Goal: Task Accomplishment & Management: Use online tool/utility

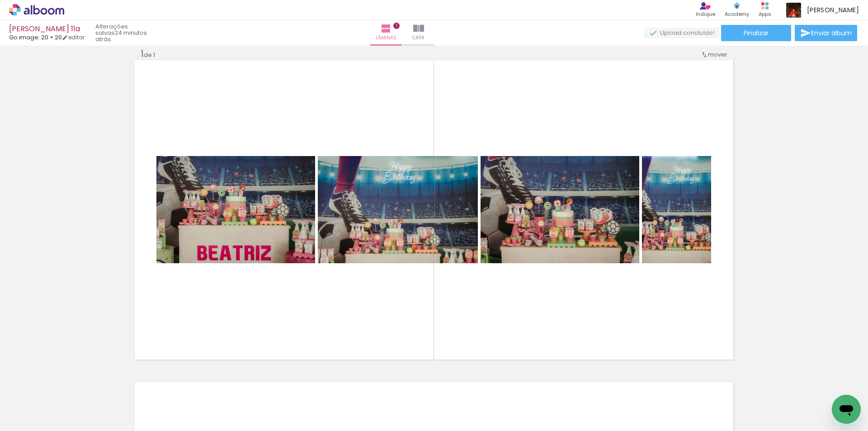
scroll to position [0, 3390]
click at [38, 405] on input "Todas as fotos" at bounding box center [25, 404] width 34 height 8
click at [79, 388] on paper-icon-button at bounding box center [73, 382] width 11 height 11
click at [78, 387] on iron-icon at bounding box center [73, 382] width 9 height 9
click at [77, 384] on iron-icon at bounding box center [73, 382] width 9 height 9
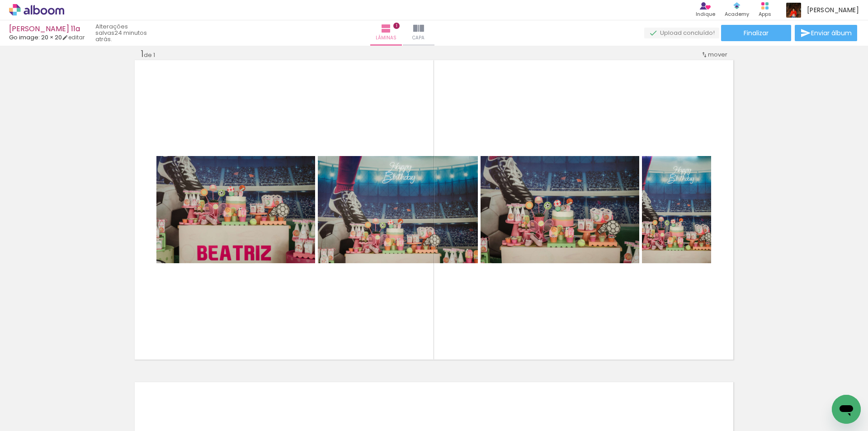
click at [77, 384] on iron-icon at bounding box center [73, 382] width 9 height 9
click at [77, 383] on iron-icon at bounding box center [73, 382] width 9 height 9
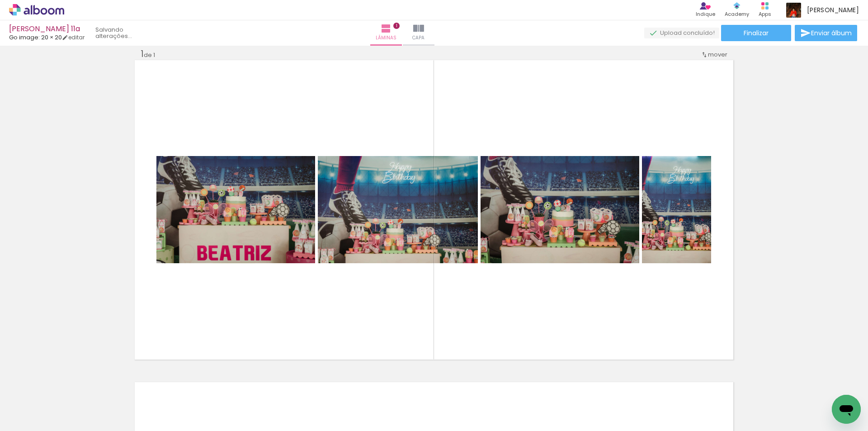
click at [77, 383] on iron-icon at bounding box center [73, 382] width 9 height 9
click at [76, 383] on iron-icon at bounding box center [73, 382] width 9 height 9
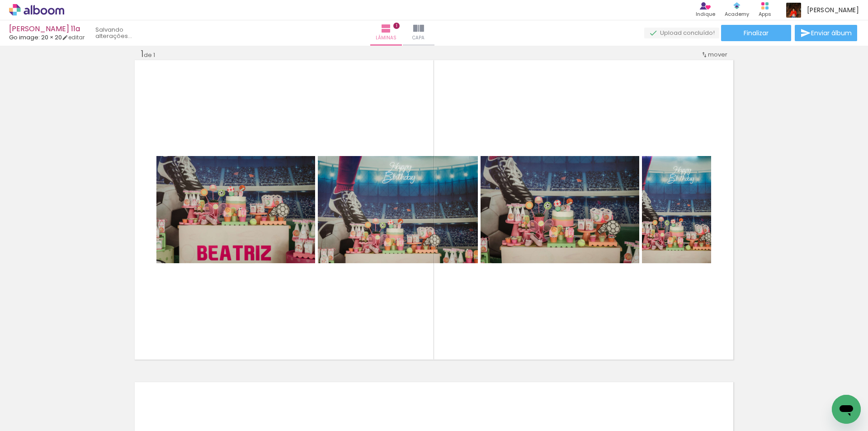
click at [76, 383] on iron-icon at bounding box center [73, 382] width 9 height 9
click at [77, 384] on iron-icon at bounding box center [73, 382] width 9 height 9
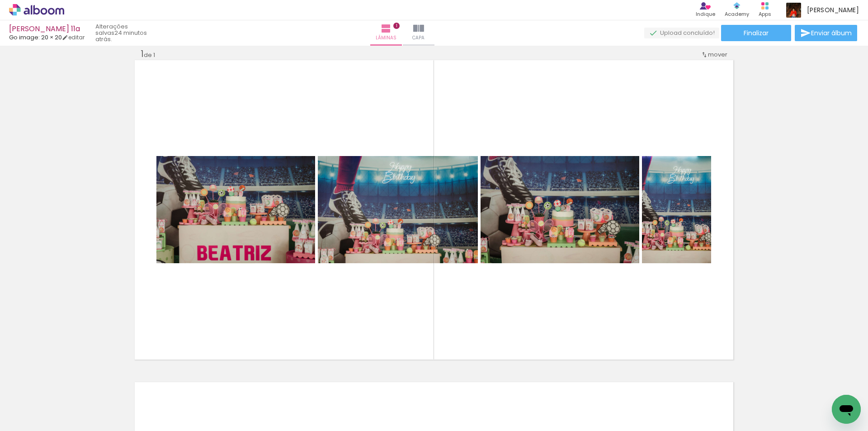
click at [77, 384] on iron-icon at bounding box center [73, 382] width 9 height 9
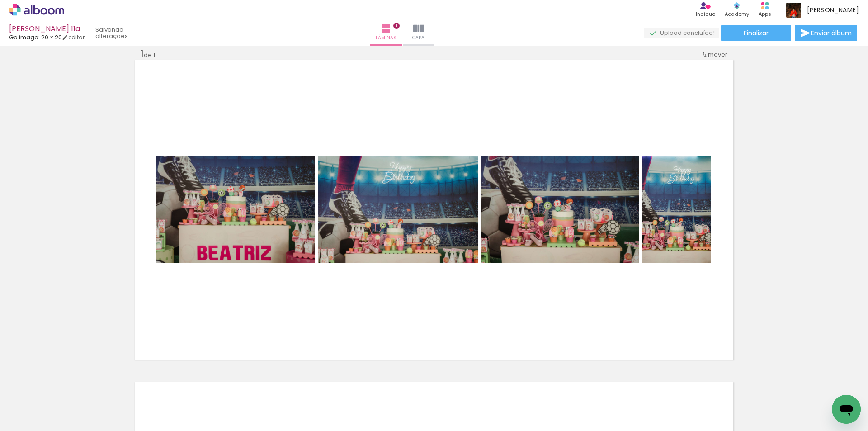
click at [77, 384] on iron-icon at bounding box center [73, 382] width 9 height 9
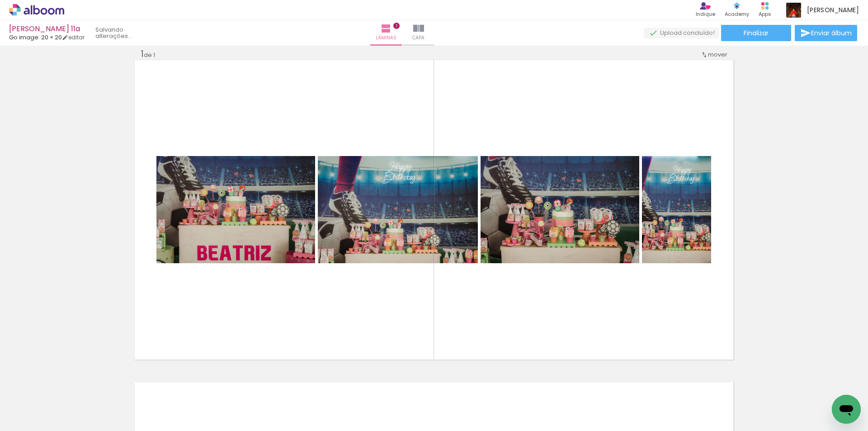
click at [77, 384] on iron-icon at bounding box center [73, 382] width 9 height 9
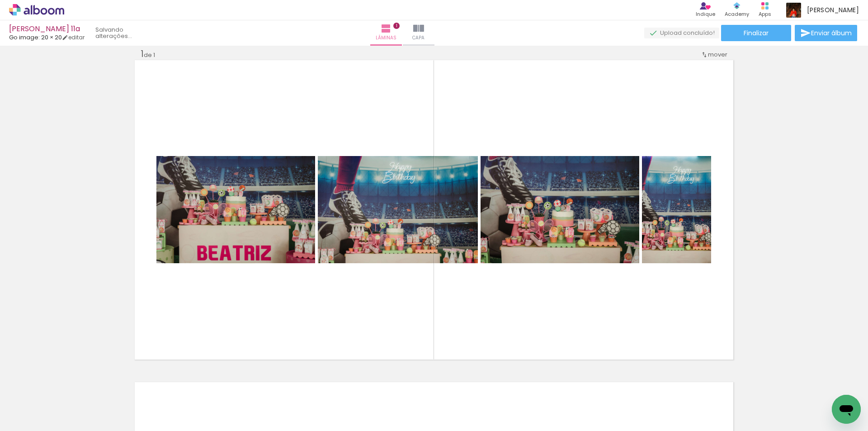
click at [77, 384] on iron-icon at bounding box center [73, 382] width 9 height 9
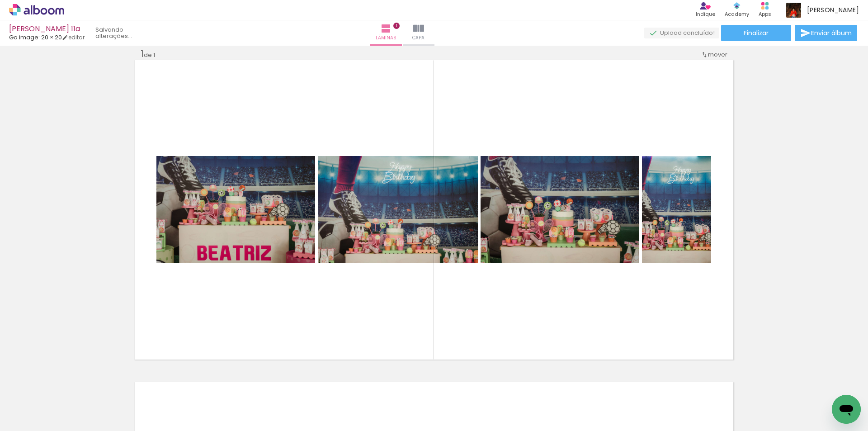
click at [77, 384] on iron-icon at bounding box center [73, 382] width 9 height 9
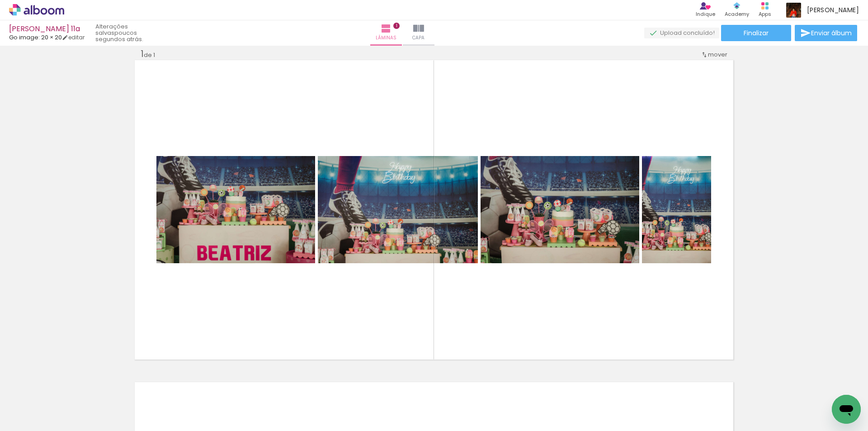
click at [74, 379] on iron-icon at bounding box center [73, 382] width 9 height 9
click at [75, 379] on iron-icon at bounding box center [73, 382] width 9 height 9
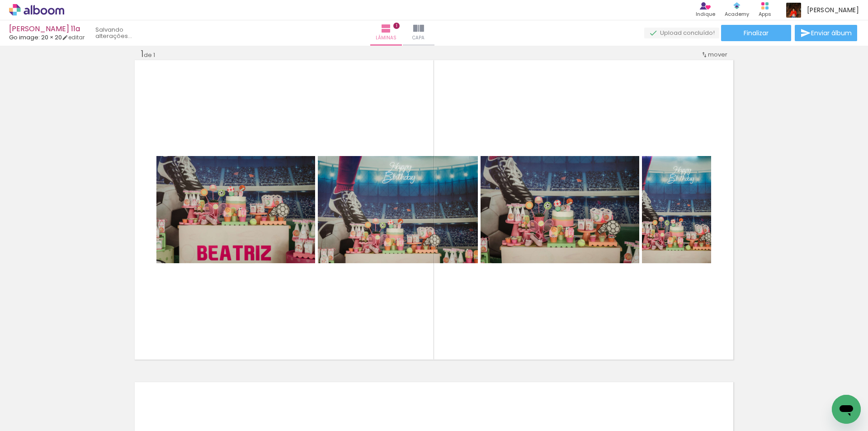
click at [75, 379] on iron-icon at bounding box center [73, 382] width 9 height 9
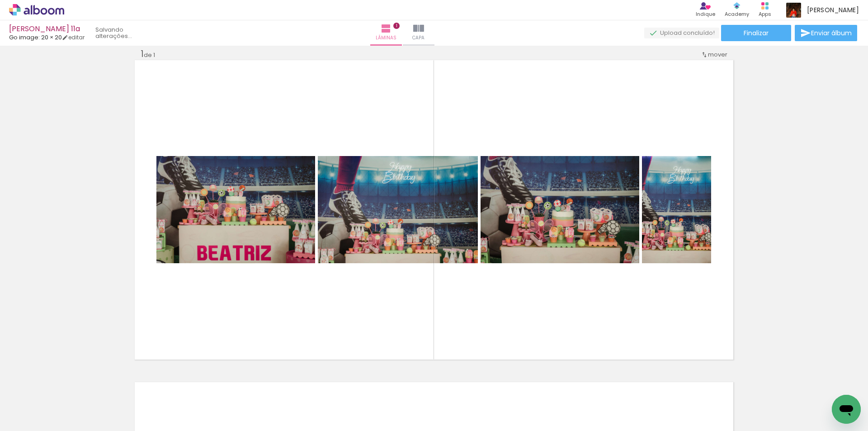
click at [75, 379] on iron-icon at bounding box center [73, 382] width 9 height 9
click at [75, 381] on iron-icon at bounding box center [73, 382] width 9 height 9
click at [75, 382] on iron-icon at bounding box center [73, 382] width 9 height 9
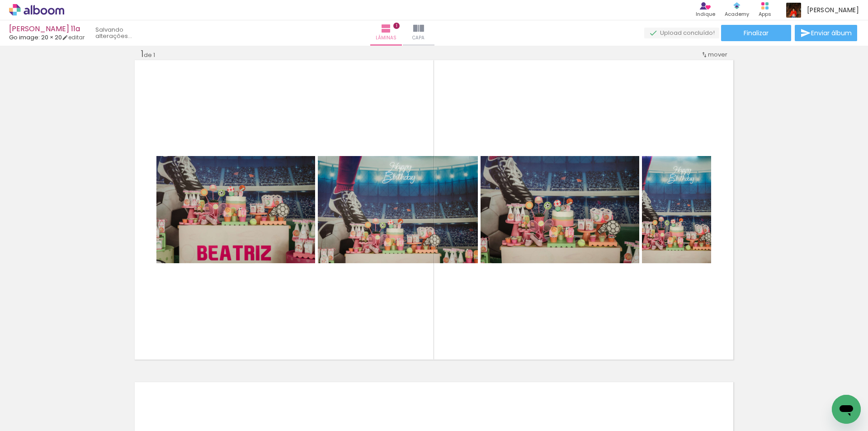
click at [75, 382] on iron-icon at bounding box center [73, 382] width 9 height 9
click at [75, 381] on iron-icon at bounding box center [73, 382] width 9 height 9
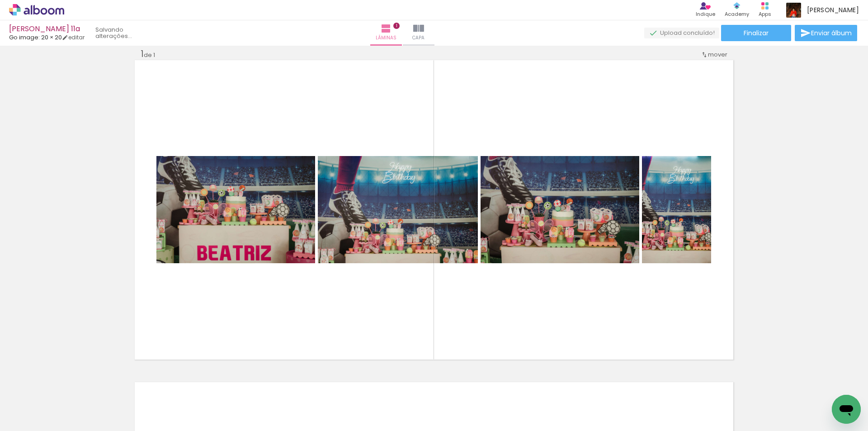
click at [75, 381] on iron-icon at bounding box center [73, 382] width 9 height 9
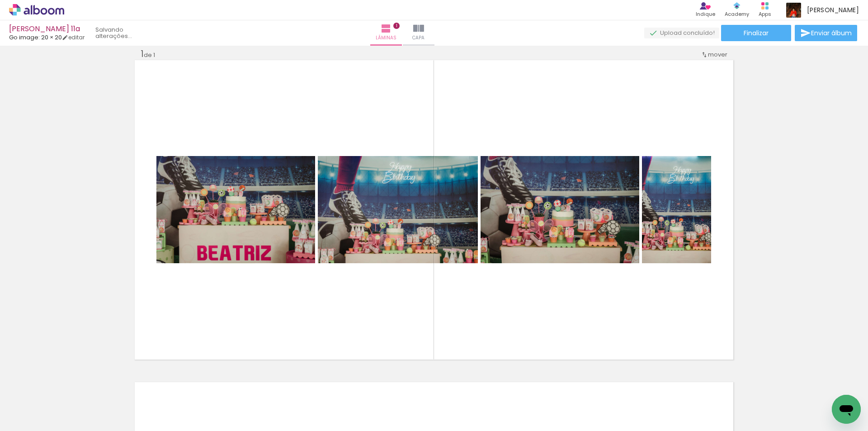
click at [75, 381] on iron-icon at bounding box center [73, 382] width 9 height 9
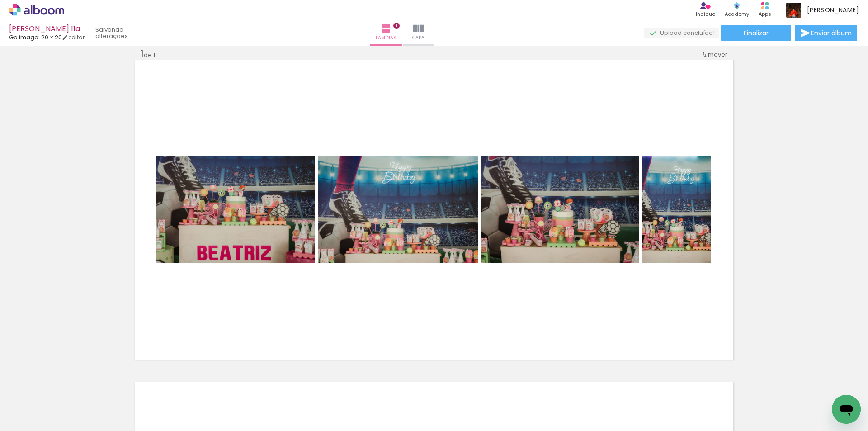
click at [75, 381] on iron-icon at bounding box center [73, 382] width 9 height 9
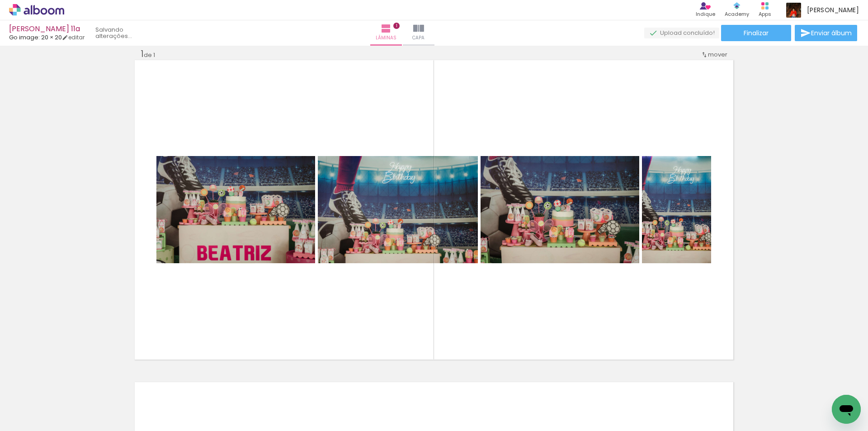
click at [75, 381] on iron-icon at bounding box center [73, 382] width 9 height 9
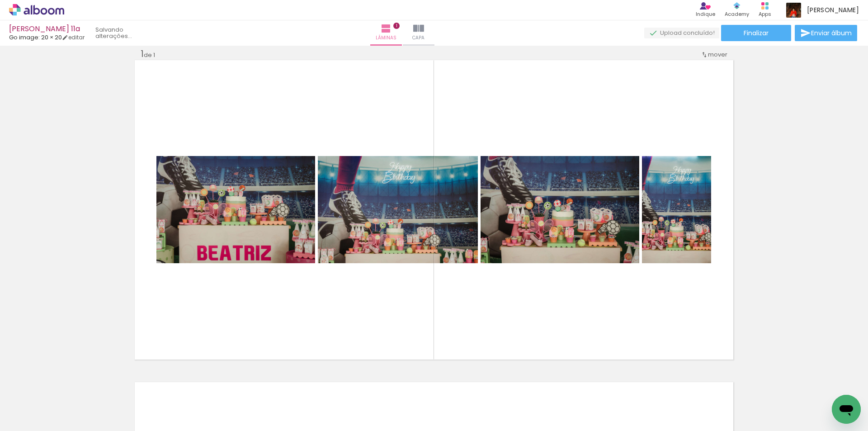
click at [75, 381] on iron-icon at bounding box center [73, 382] width 9 height 9
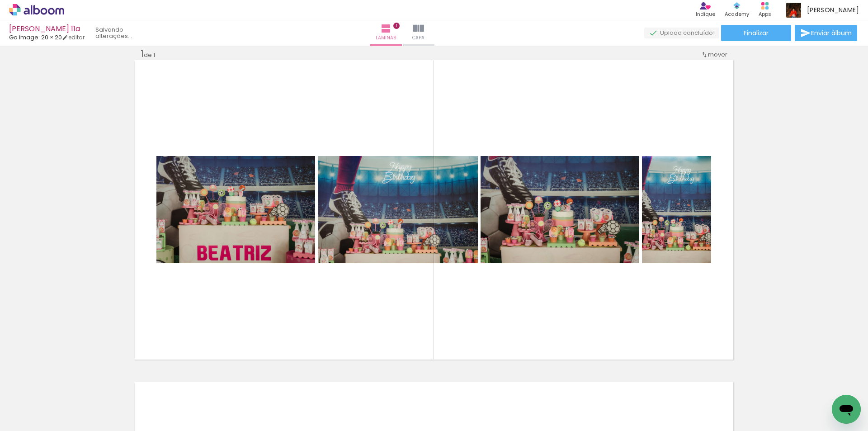
click at [75, 381] on iron-icon at bounding box center [73, 382] width 9 height 9
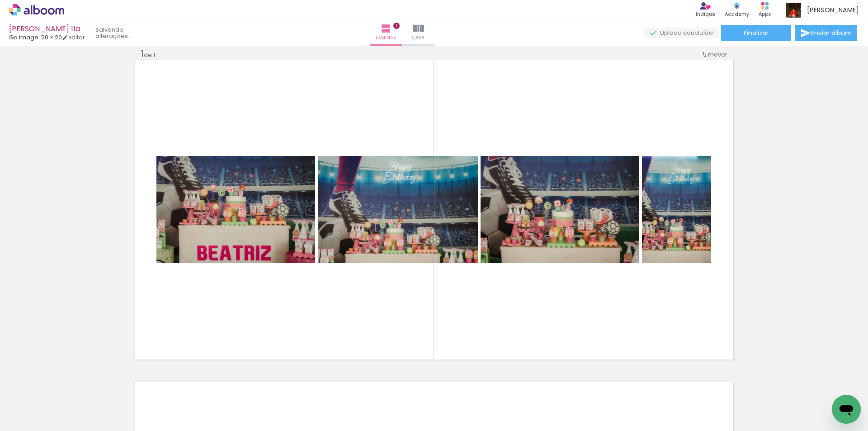
click at [75, 381] on iron-icon at bounding box center [73, 382] width 9 height 9
click at [75, 381] on div at bounding box center [71, 400] width 27 height 41
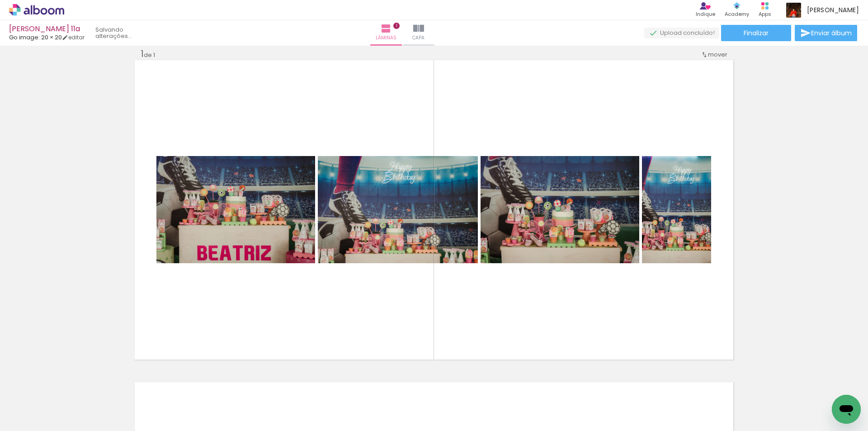
click at [75, 381] on div at bounding box center [71, 400] width 27 height 41
click at [107, 382] on iron-icon at bounding box center [102, 382] width 9 height 9
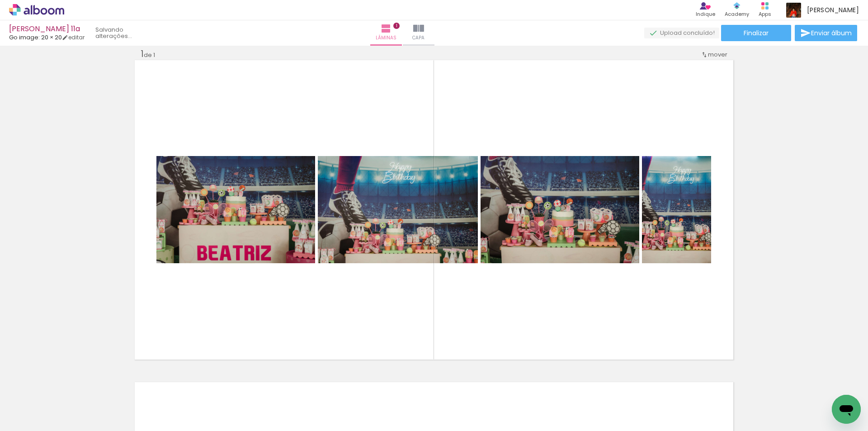
click at [107, 382] on iron-icon at bounding box center [102, 382] width 9 height 9
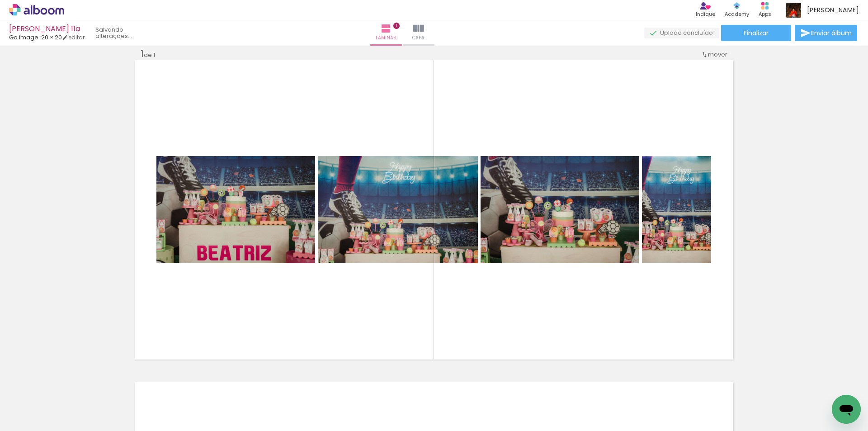
click at [107, 382] on iron-icon at bounding box center [102, 382] width 9 height 9
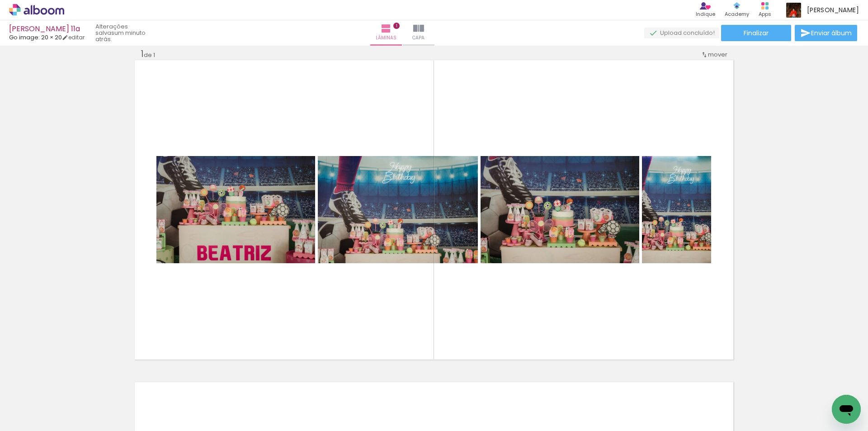
click at [107, 382] on iron-icon at bounding box center [102, 382] width 9 height 9
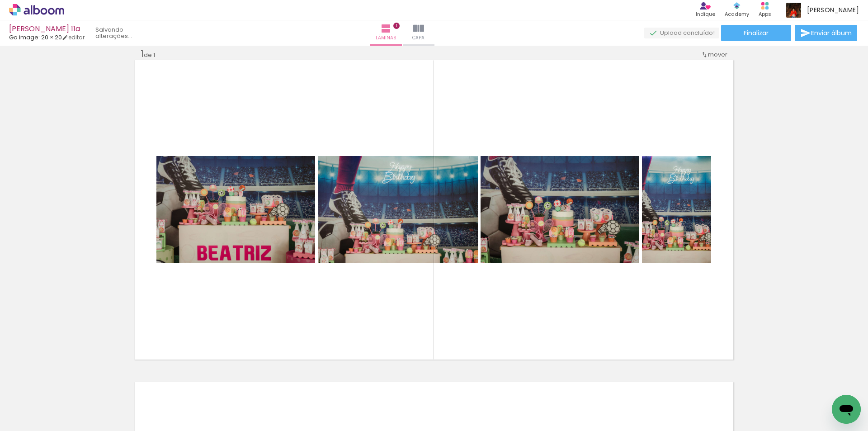
click at [107, 382] on iron-icon at bounding box center [102, 382] width 9 height 9
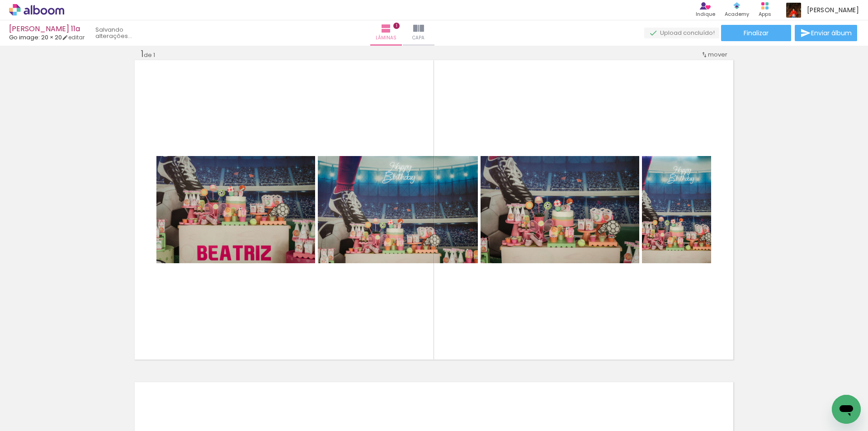
click at [107, 382] on iron-icon at bounding box center [102, 382] width 9 height 9
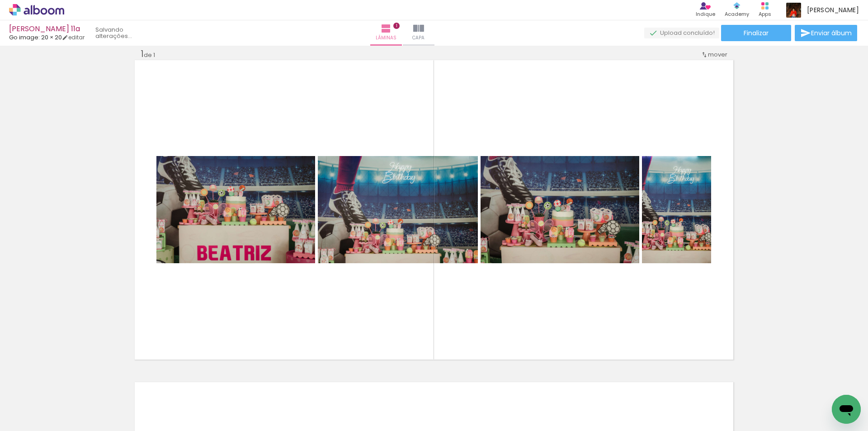
click at [107, 382] on iron-icon at bounding box center [102, 382] width 9 height 9
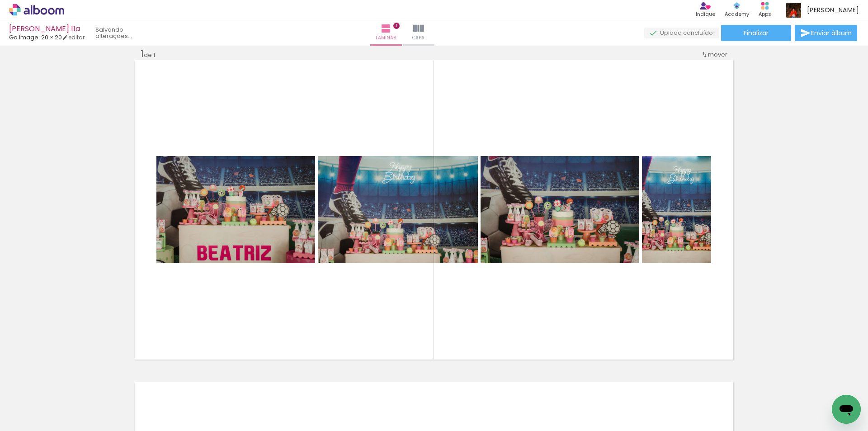
click at [107, 382] on iron-icon at bounding box center [102, 382] width 9 height 9
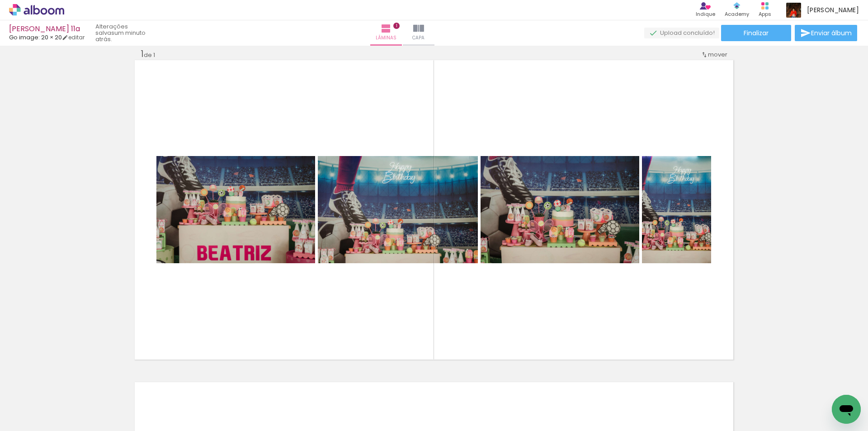
click at [103, 382] on iron-icon at bounding box center [102, 382] width 9 height 9
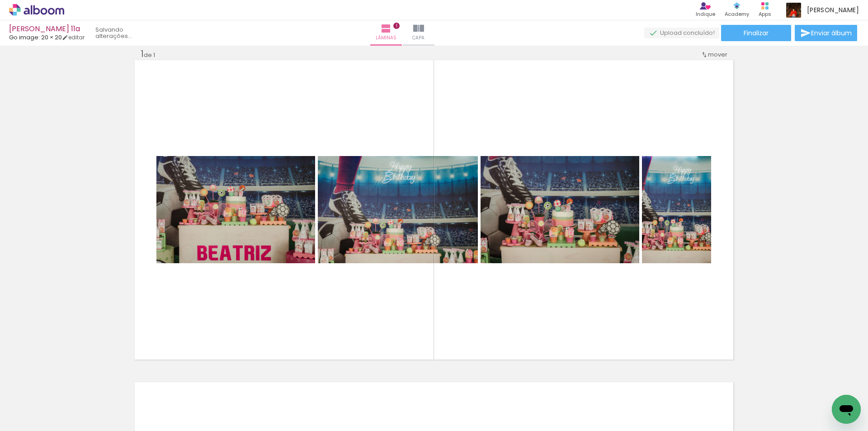
click at [103, 382] on iron-icon at bounding box center [102, 382] width 9 height 9
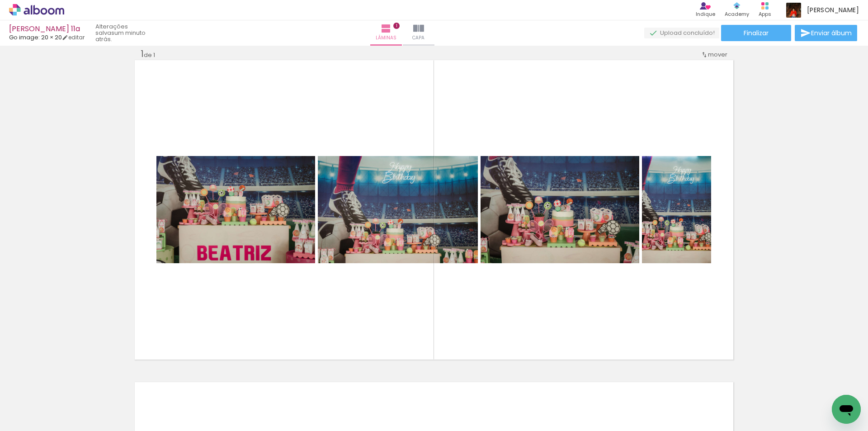
click at [103, 382] on iron-icon at bounding box center [102, 382] width 9 height 9
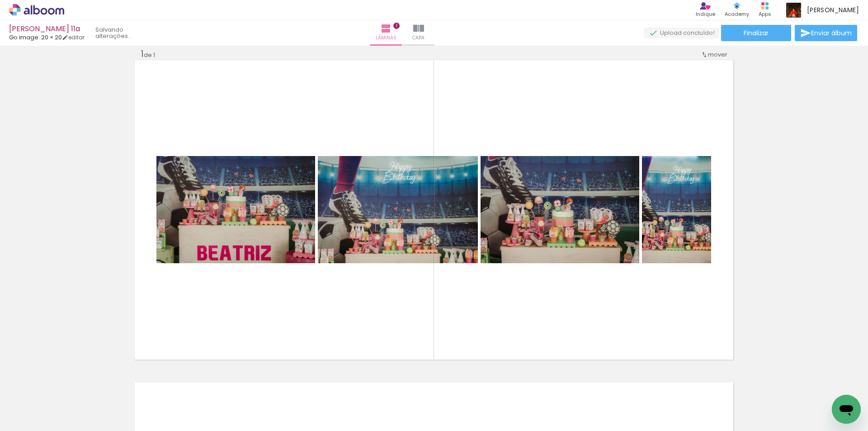
click at [103, 382] on iron-icon at bounding box center [102, 382] width 9 height 9
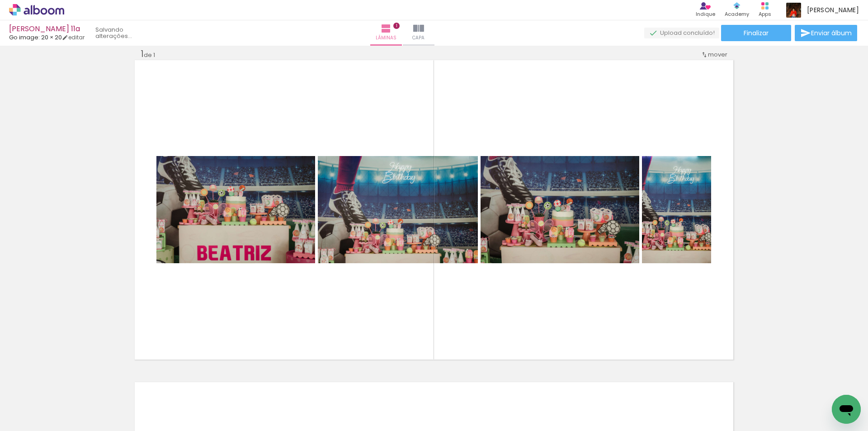
click at [103, 382] on iron-icon at bounding box center [102, 382] width 9 height 9
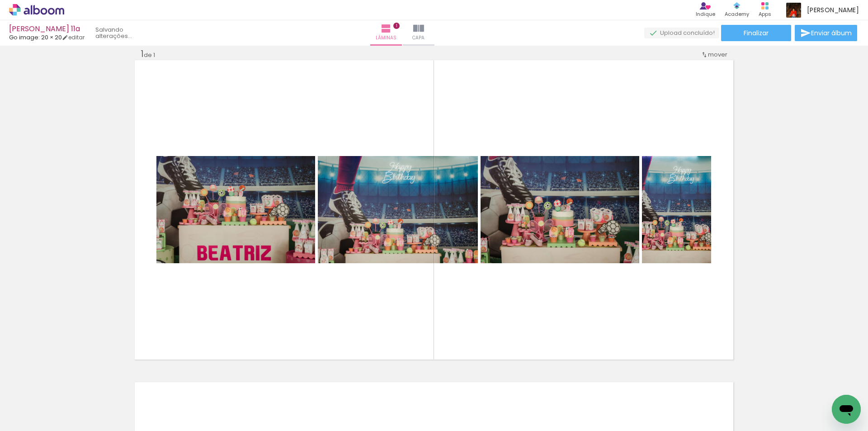
click at [103, 382] on iron-icon at bounding box center [102, 382] width 9 height 9
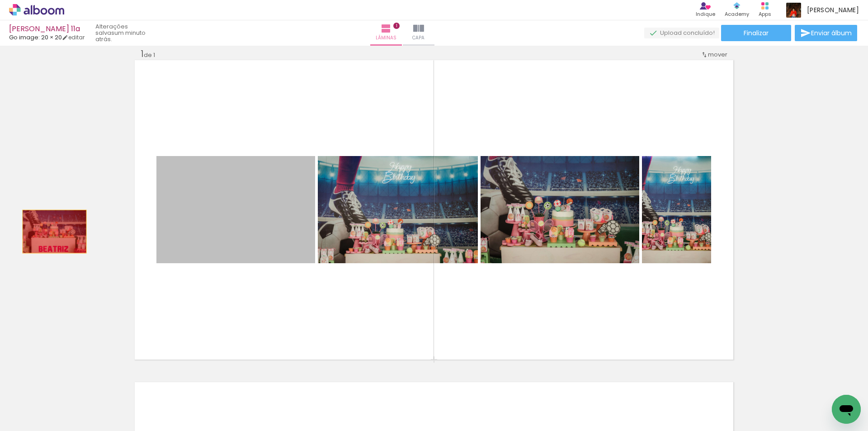
drag, startPoint x: 260, startPoint y: 222, endPoint x: 363, endPoint y: 225, distance: 103.1
click at [48, 232] on div "Inserir lâmina 1 de 1" at bounding box center [434, 359] width 868 height 644
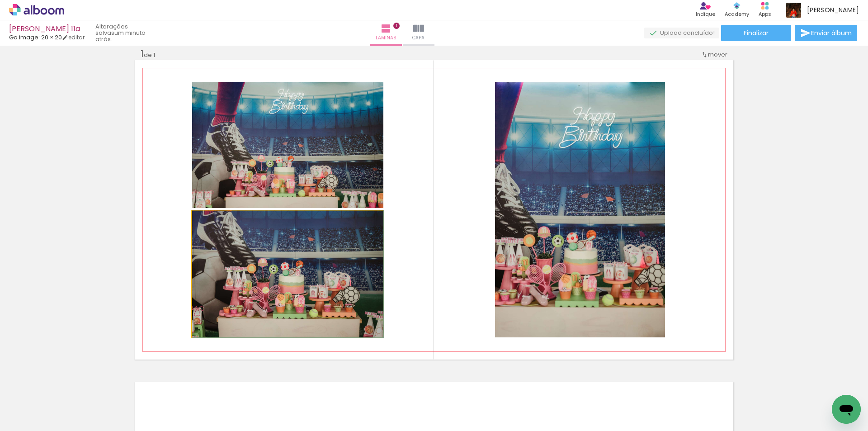
drag, startPoint x: 311, startPoint y: 253, endPoint x: 80, endPoint y: 252, distance: 231.1
click at [80, 252] on div "Inserir lâmina 1 de 1" at bounding box center [434, 359] width 868 height 644
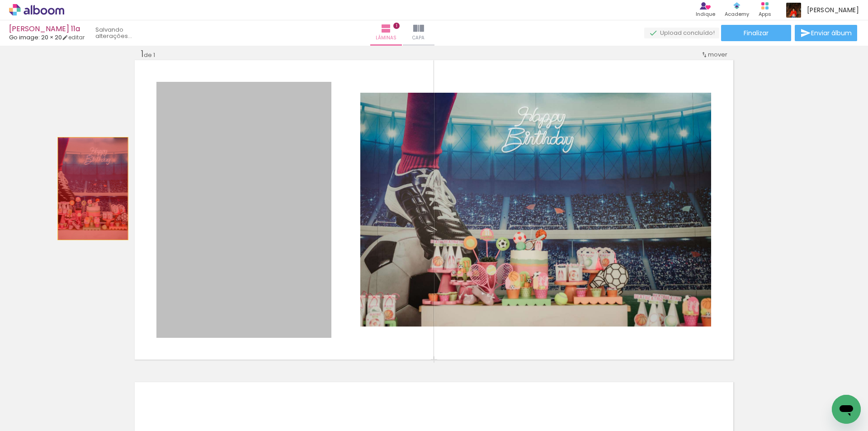
drag, startPoint x: 285, startPoint y: 169, endPoint x: 205, endPoint y: 189, distance: 82.4
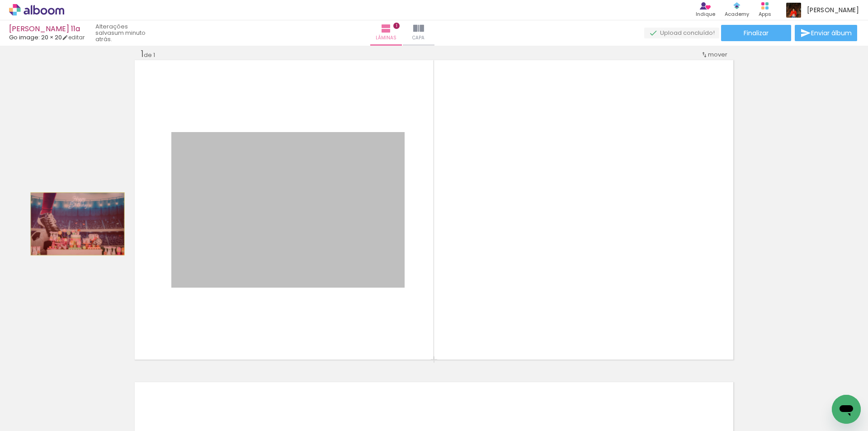
drag, startPoint x: 343, startPoint y: 219, endPoint x: 74, endPoint y: 224, distance: 269.1
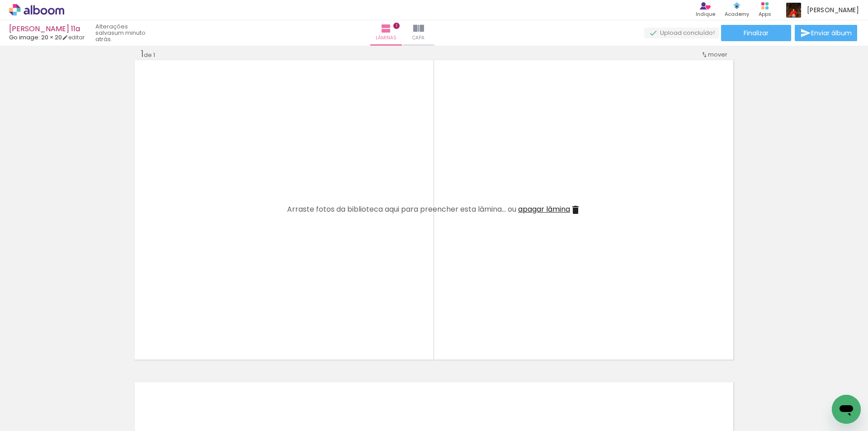
click at [105, 385] on iron-icon at bounding box center [102, 382] width 9 height 9
click at [105, 383] on iron-icon at bounding box center [102, 382] width 9 height 9
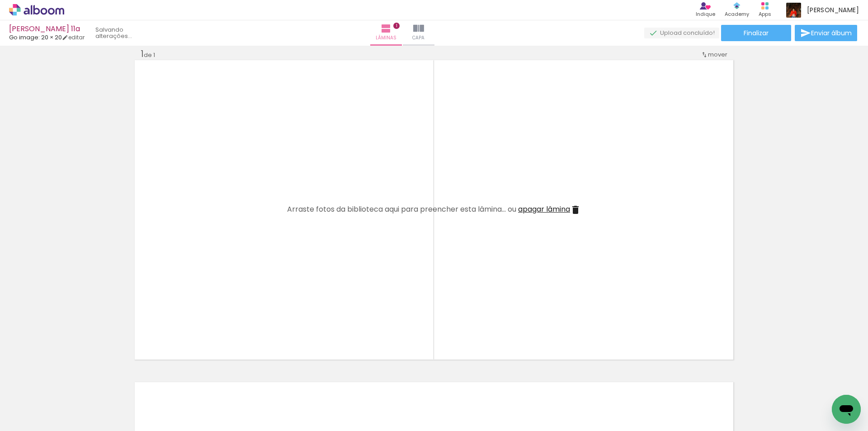
click at [105, 383] on quentale-thumb at bounding box center [90, 400] width 51 height 52
click at [72, 380] on iron-icon at bounding box center [70, 382] width 9 height 9
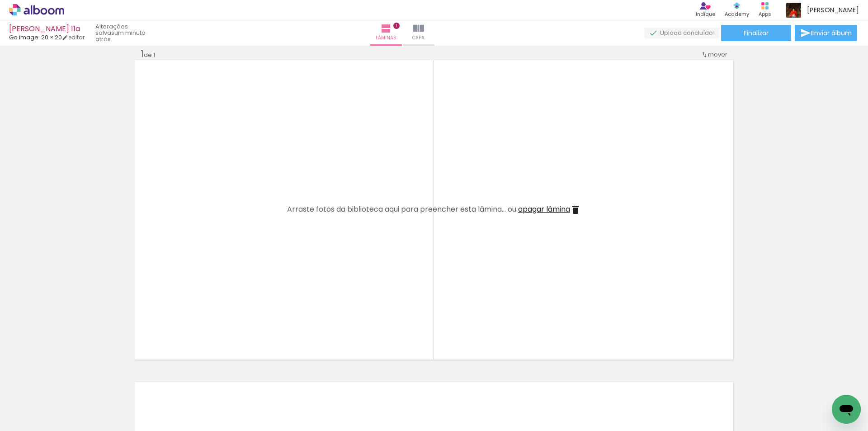
click at [72, 380] on iron-icon at bounding box center [70, 382] width 9 height 9
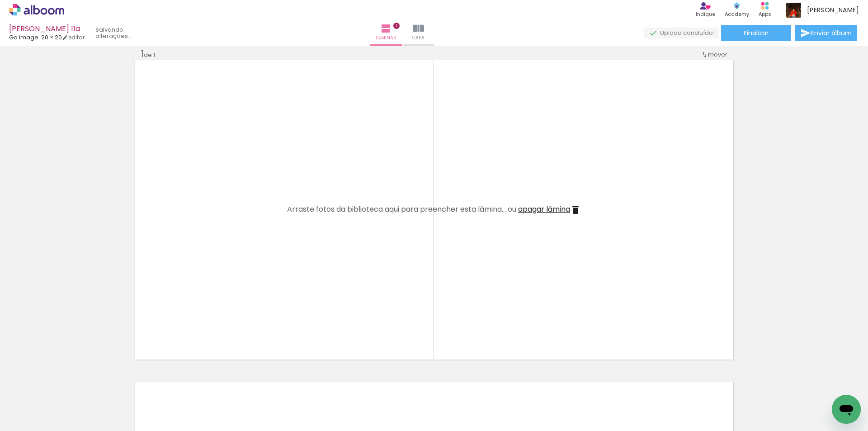
click at [72, 380] on iron-icon at bounding box center [70, 382] width 9 height 9
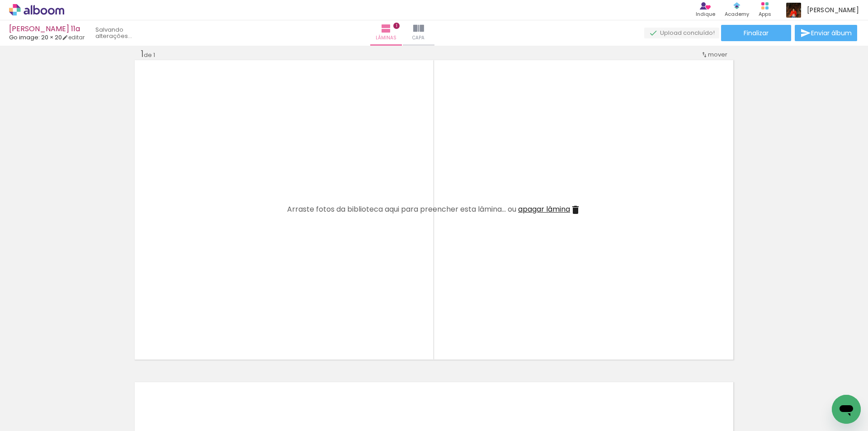
click at [72, 380] on iron-icon at bounding box center [70, 382] width 9 height 9
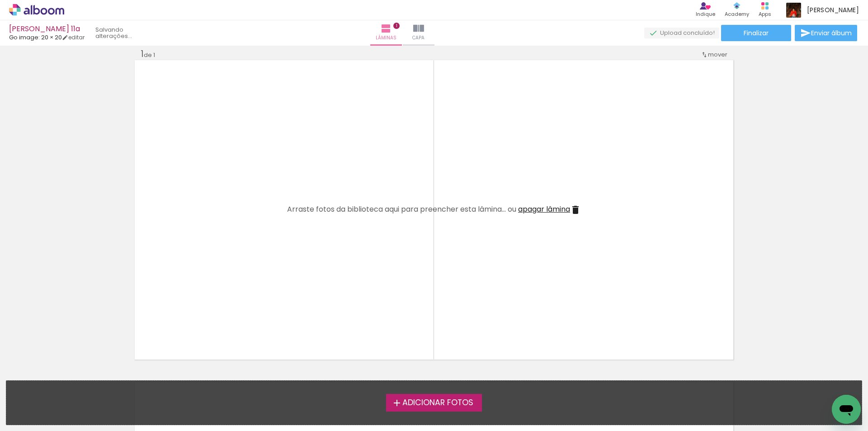
click at [72, 380] on file-drop "Adicionar Fotos Solte suas fotos aqui..." at bounding box center [434, 402] width 856 height 45
click at [447, 399] on span "Adicionar Fotos" at bounding box center [437, 403] width 71 height 8
click at [0, 0] on input "file" at bounding box center [0, 0] width 0 height 0
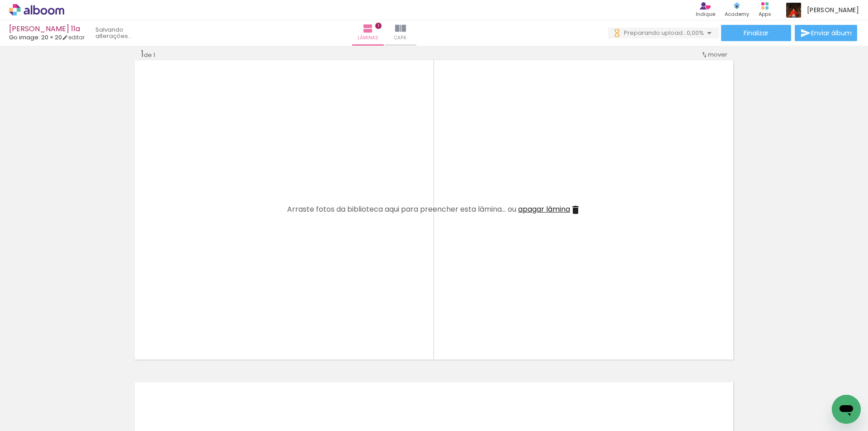
click at [37, 156] on div "Inserir lâmina 1 de 1" at bounding box center [434, 359] width 868 height 644
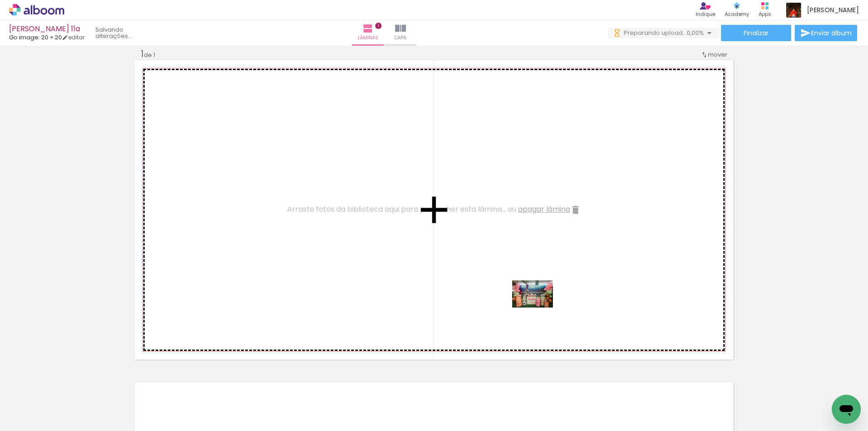
drag, startPoint x: 581, startPoint y: 399, endPoint x: 539, endPoint y: 307, distance: 100.4
click at [539, 307] on quentale-workspace at bounding box center [434, 215] width 868 height 431
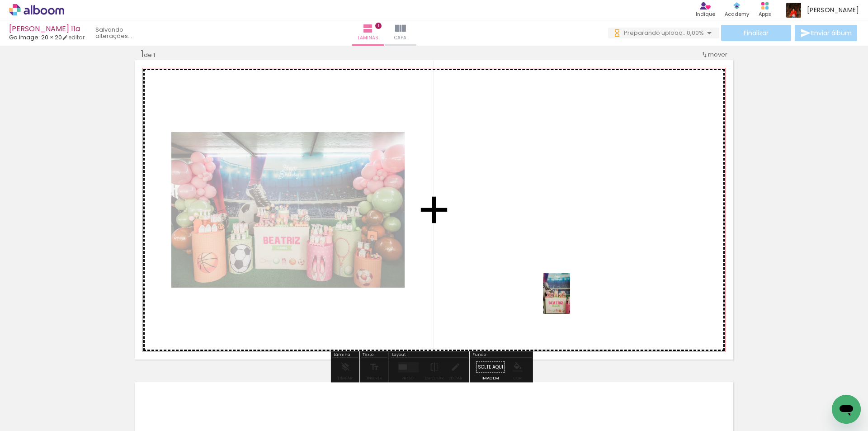
drag, startPoint x: 631, startPoint y: 399, endPoint x: 570, endPoint y: 300, distance: 116.3
click at [570, 300] on quentale-workspace at bounding box center [434, 215] width 868 height 431
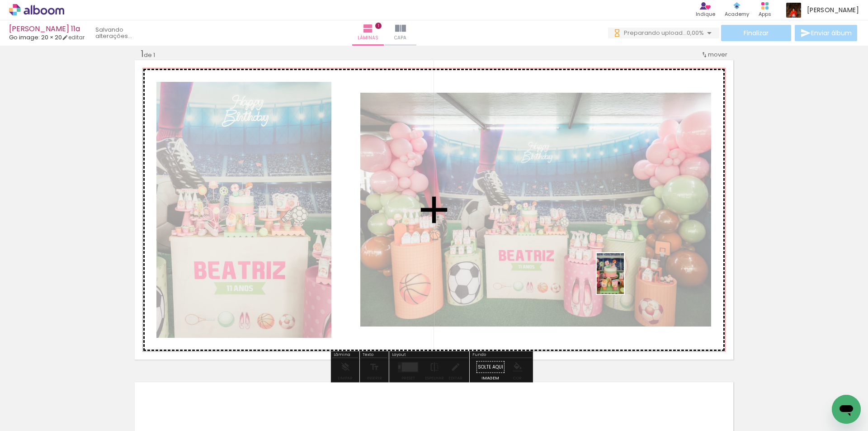
drag, startPoint x: 688, startPoint y: 394, endPoint x: 660, endPoint y: 320, distance: 79.3
click at [624, 279] on quentale-workspace at bounding box center [434, 215] width 868 height 431
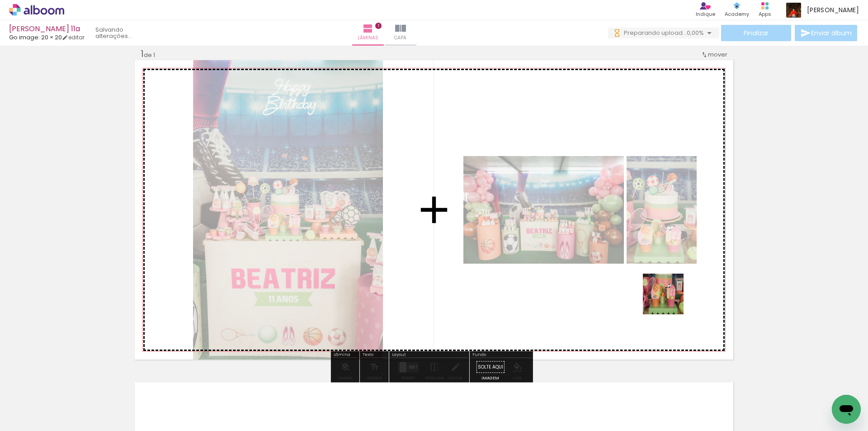
drag, startPoint x: 729, startPoint y: 396, endPoint x: 670, endPoint y: 300, distance: 112.5
click at [670, 300] on quentale-workspace at bounding box center [434, 215] width 868 height 431
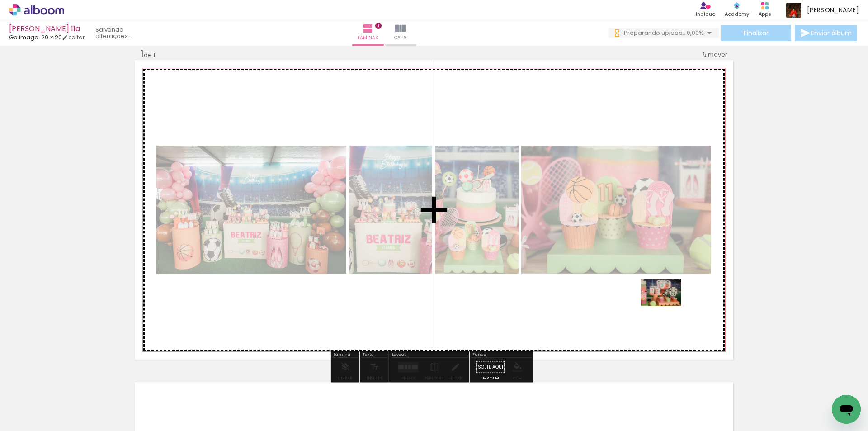
drag, startPoint x: 785, startPoint y: 401, endPoint x: 668, endPoint y: 306, distance: 151.1
click at [668, 306] on quentale-workspace at bounding box center [434, 215] width 868 height 431
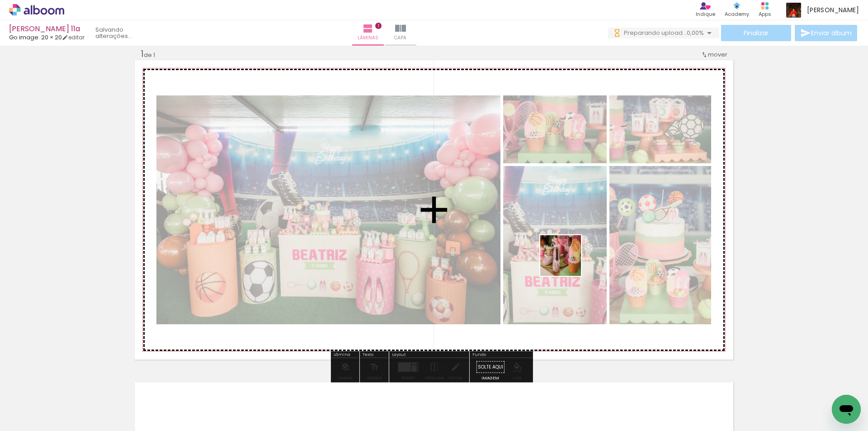
drag, startPoint x: 830, startPoint y: 398, endPoint x: 567, endPoint y: 262, distance: 295.9
click at [567, 262] on quentale-workspace at bounding box center [434, 215] width 868 height 431
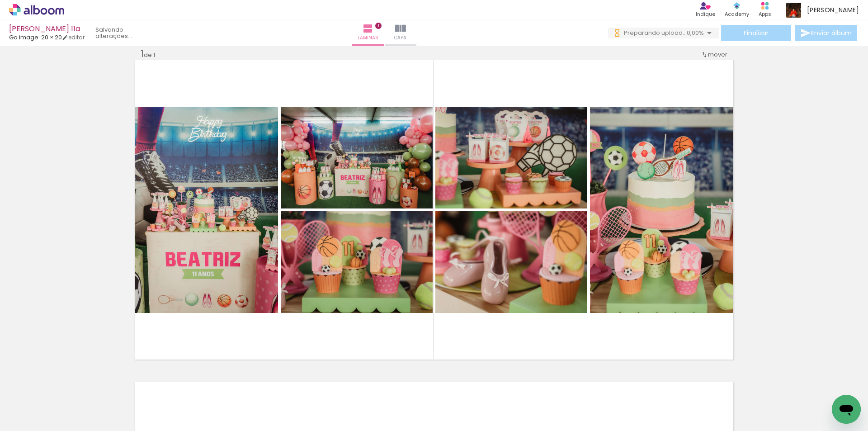
scroll to position [0, 1168]
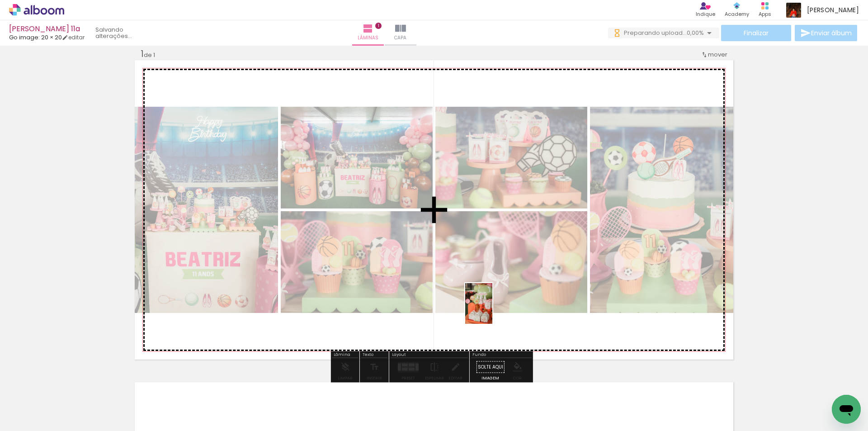
drag, startPoint x: 492, startPoint y: 410, endPoint x: 492, endPoint y: 310, distance: 99.9
click at [492, 310] on quentale-workspace at bounding box center [434, 215] width 868 height 431
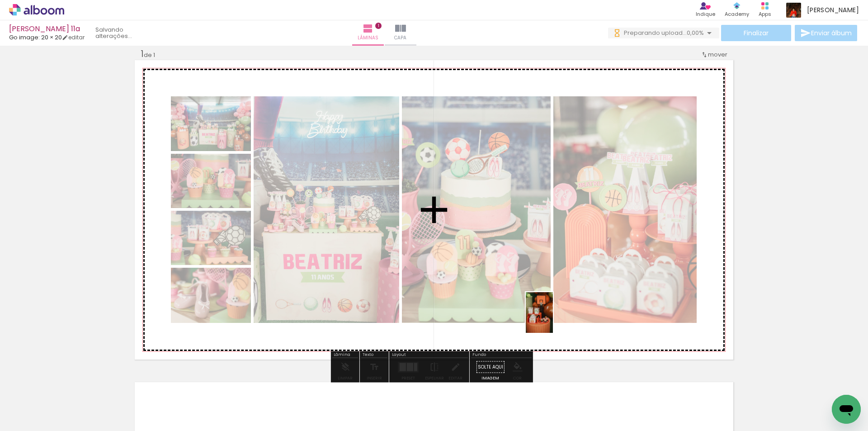
drag, startPoint x: 591, startPoint y: 415, endPoint x: 553, endPoint y: 319, distance: 102.5
click at [553, 319] on quentale-workspace at bounding box center [434, 215] width 868 height 431
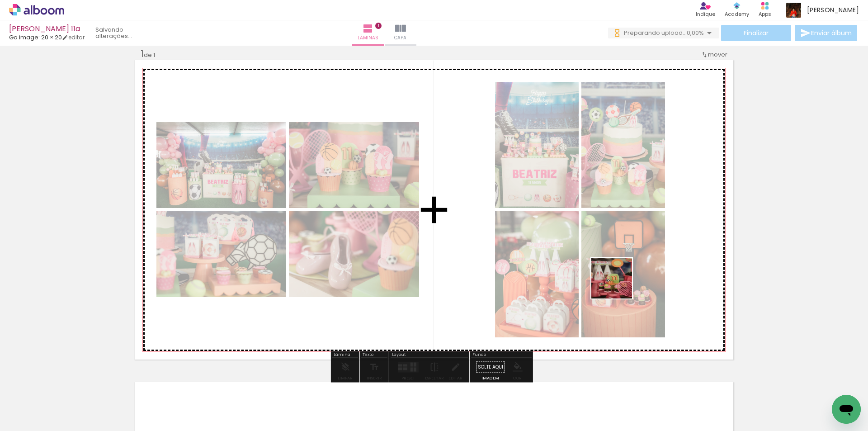
drag, startPoint x: 646, startPoint y: 407, endPoint x: 618, endPoint y: 284, distance: 127.0
click at [618, 284] on quentale-workspace at bounding box center [434, 215] width 868 height 431
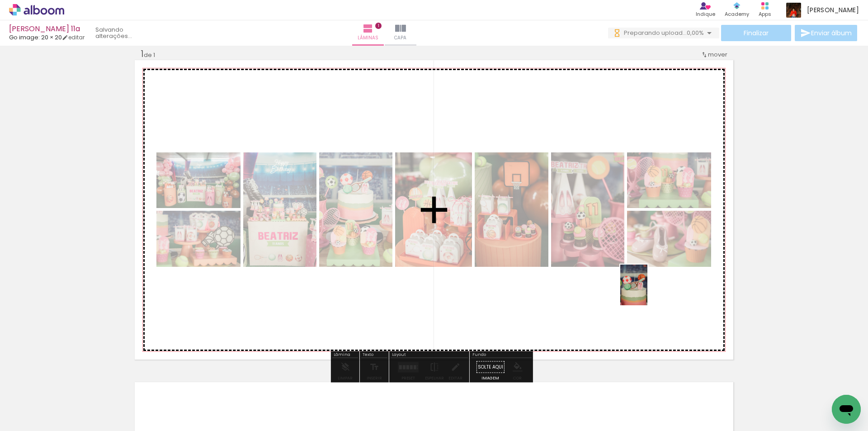
drag, startPoint x: 690, startPoint y: 403, endPoint x: 648, endPoint y: 292, distance: 119.3
click at [648, 292] on quentale-workspace at bounding box center [434, 215] width 868 height 431
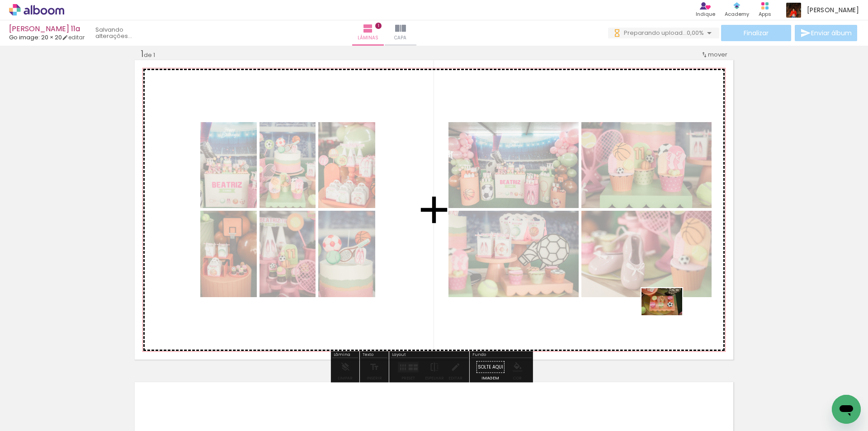
drag, startPoint x: 737, startPoint y: 397, endPoint x: 669, endPoint y: 315, distance: 106.3
click at [669, 315] on quentale-workspace at bounding box center [434, 215] width 868 height 431
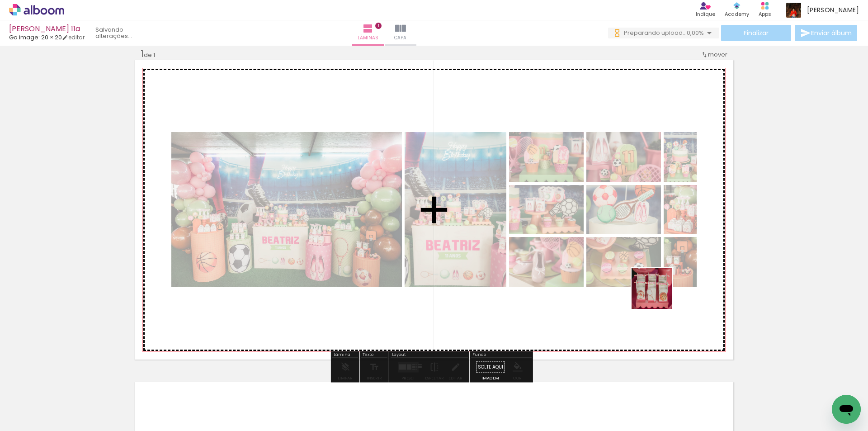
drag, startPoint x: 799, startPoint y: 401, endPoint x: 727, endPoint y: 352, distance: 86.7
click at [647, 289] on quentale-workspace at bounding box center [434, 215] width 868 height 431
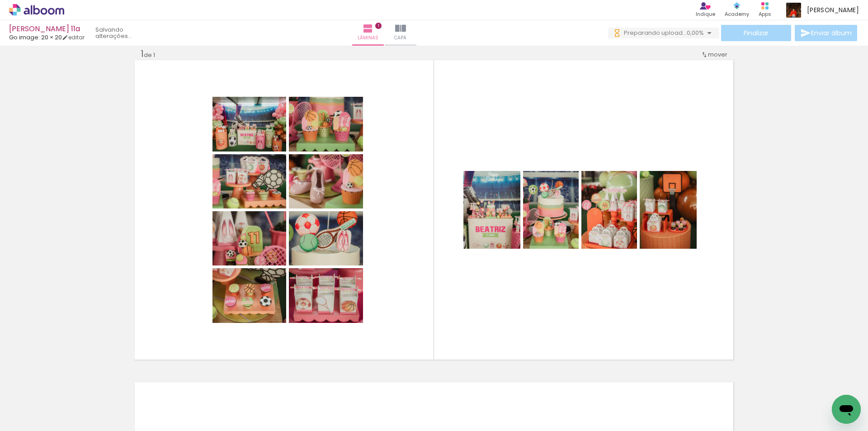
scroll to position [0, 0]
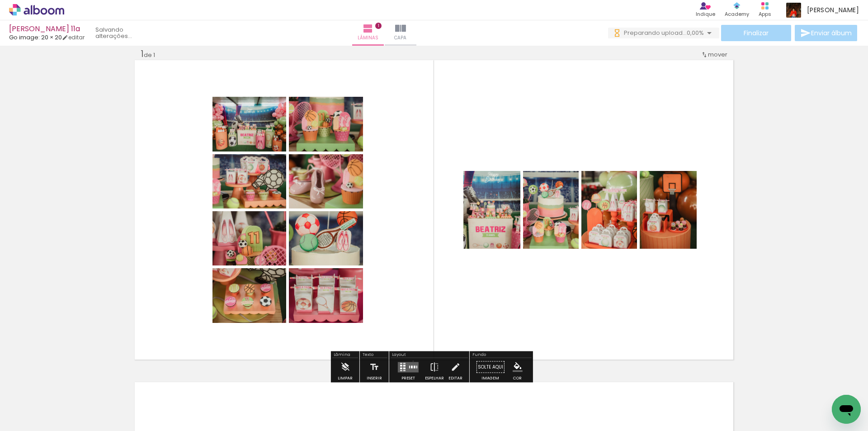
click at [411, 361] on div at bounding box center [408, 367] width 24 height 18
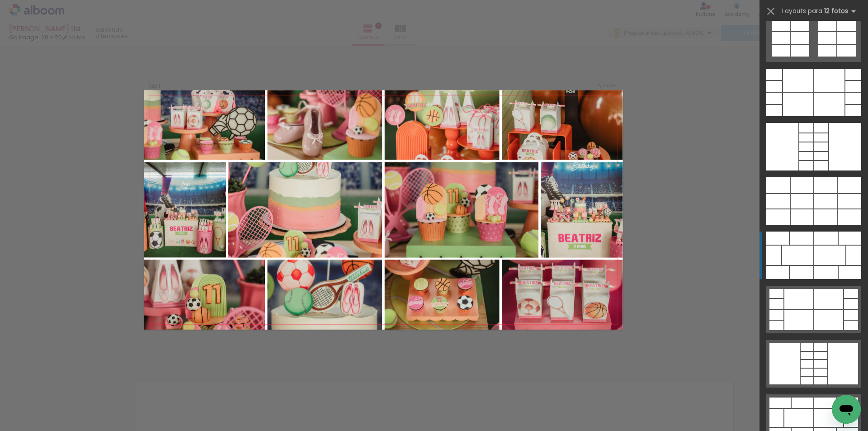
scroll to position [892, 0]
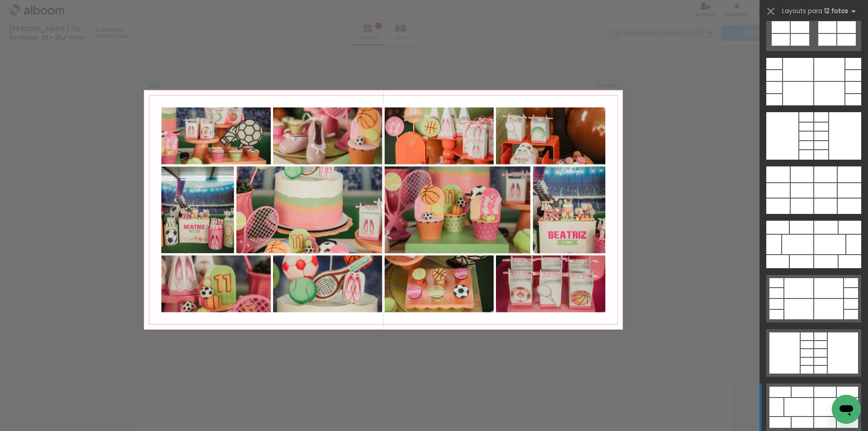
click at [814, 392] on div at bounding box center [825, 392] width 22 height 10
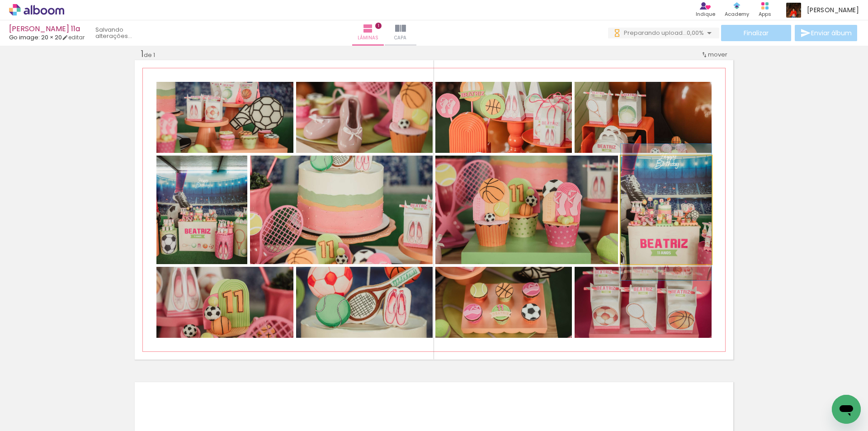
drag, startPoint x: 659, startPoint y: 227, endPoint x: 641, endPoint y: 229, distance: 17.8
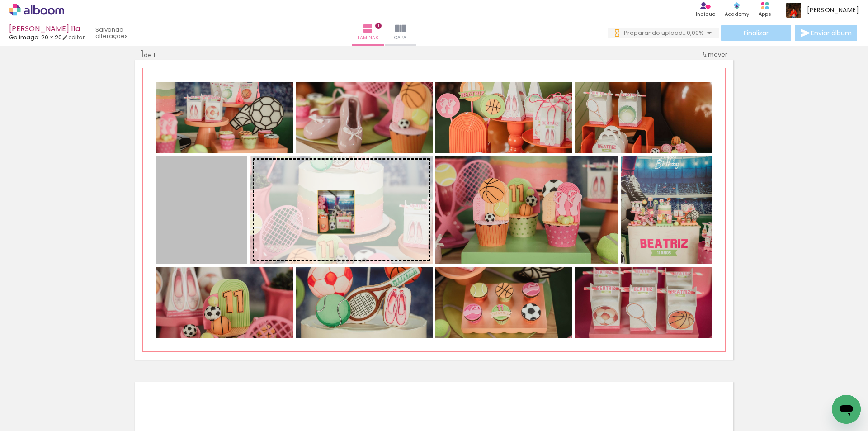
drag, startPoint x: 209, startPoint y: 218, endPoint x: 333, endPoint y: 212, distance: 123.6
click at [0, 0] on slot at bounding box center [0, 0] width 0 height 0
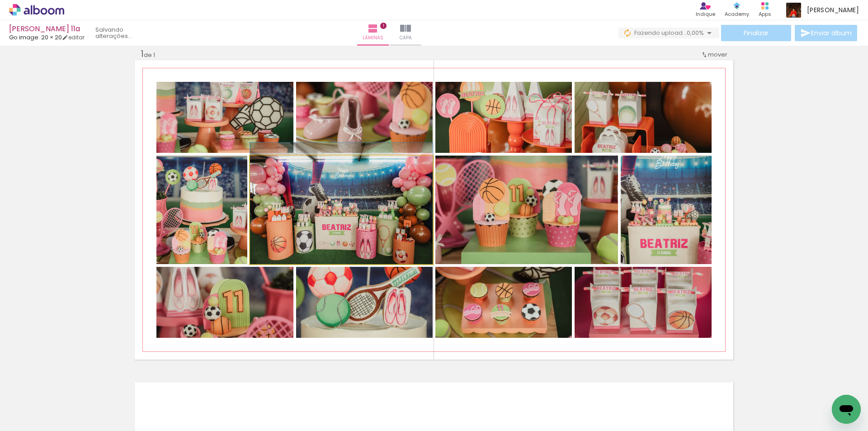
drag, startPoint x: 383, startPoint y: 222, endPoint x: 383, endPoint y: 215, distance: 6.8
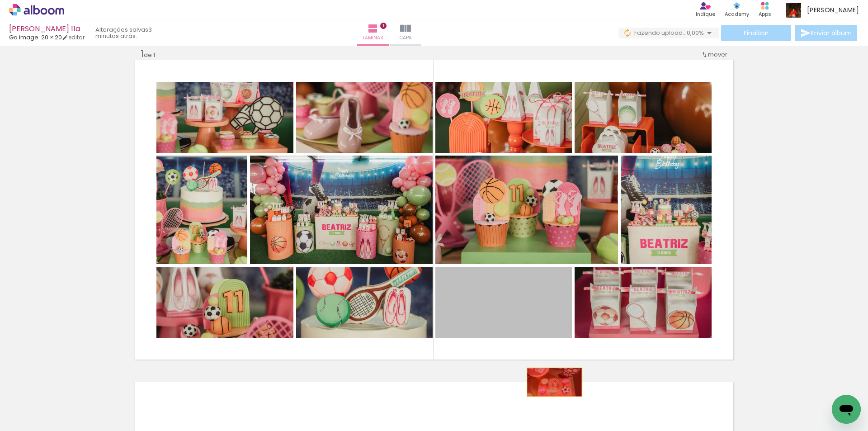
drag, startPoint x: 526, startPoint y: 316, endPoint x: 556, endPoint y: 391, distance: 80.4
click at [554, 392] on quentale-workspace at bounding box center [434, 215] width 868 height 431
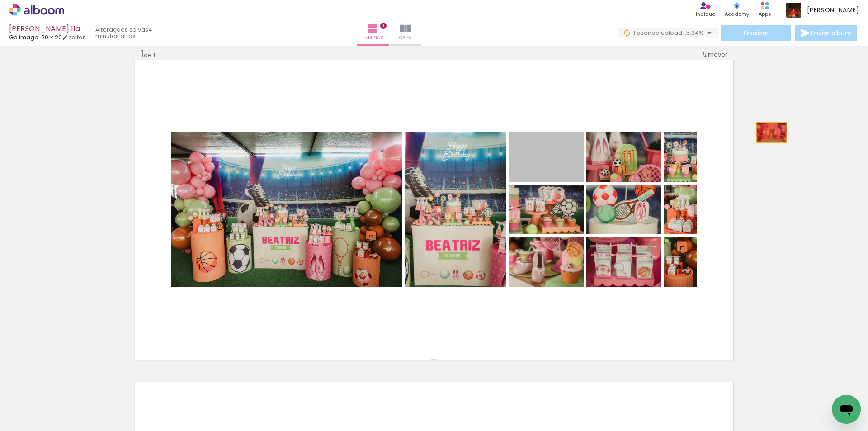
drag, startPoint x: 552, startPoint y: 168, endPoint x: 768, endPoint y: 132, distance: 219.0
click at [768, 132] on div "Inserir lâmina 1 de 1" at bounding box center [434, 359] width 868 height 644
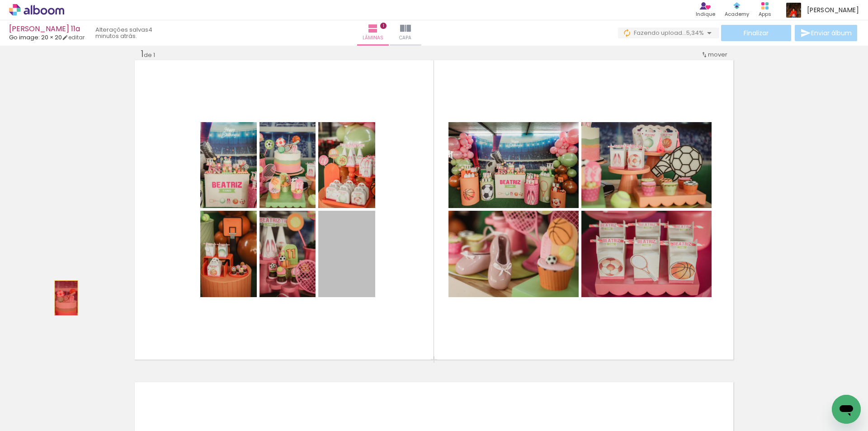
drag, startPoint x: 354, startPoint y: 271, endPoint x: 62, endPoint y: 296, distance: 293.2
click at [61, 298] on div "Inserir lâmina 1 de 1" at bounding box center [434, 359] width 868 height 644
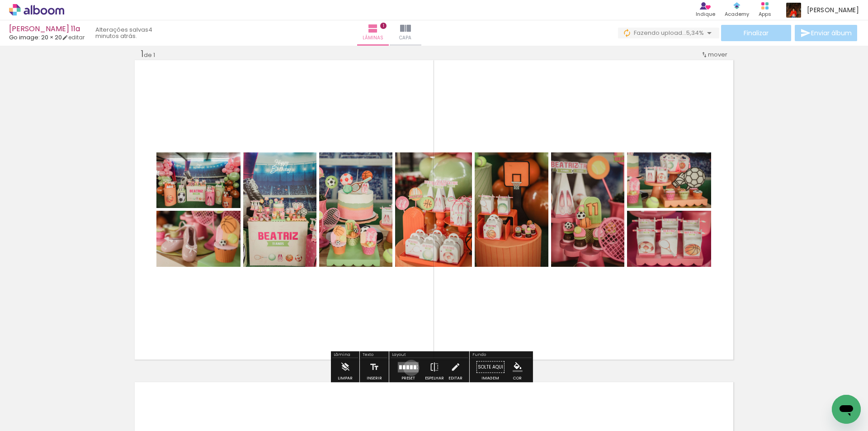
click at [410, 367] on div at bounding box center [411, 367] width 3 height 4
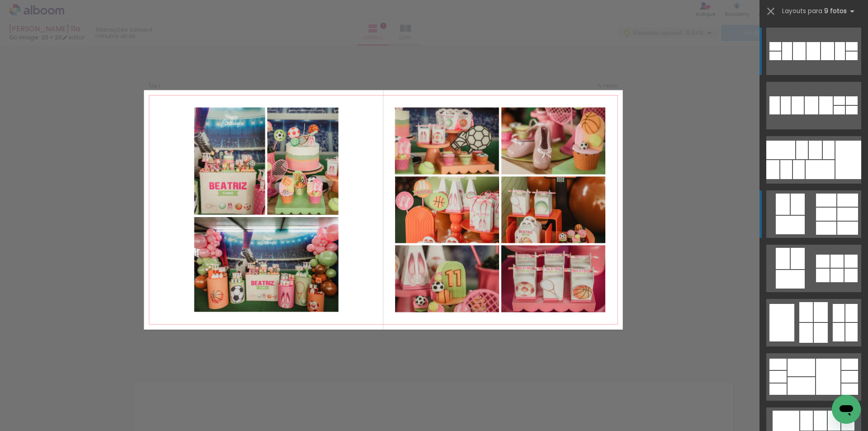
click at [837, 217] on div at bounding box center [847, 214] width 21 height 13
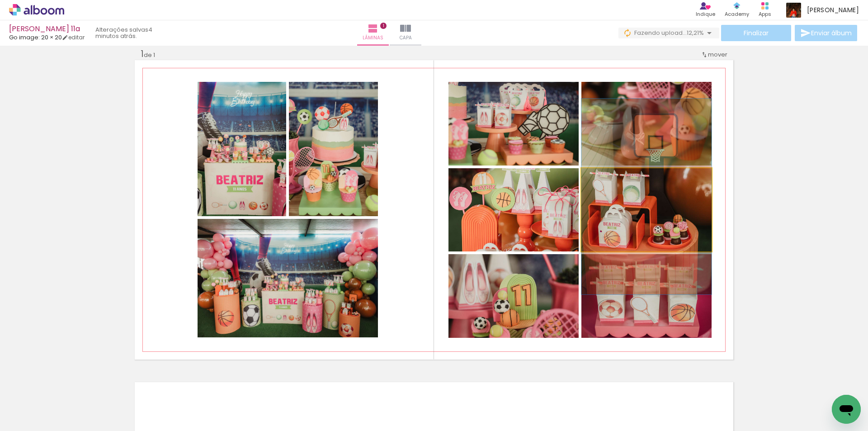
drag, startPoint x: 675, startPoint y: 207, endPoint x: 675, endPoint y: 194, distance: 13.1
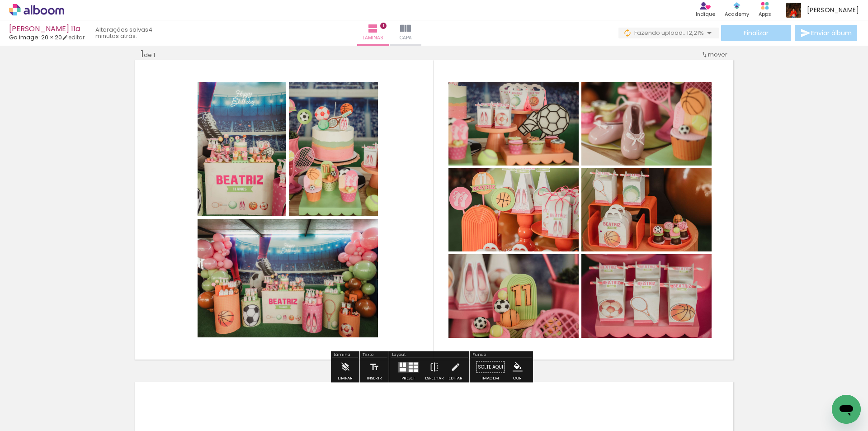
click at [414, 362] on quentale-layouter at bounding box center [408, 367] width 21 height 10
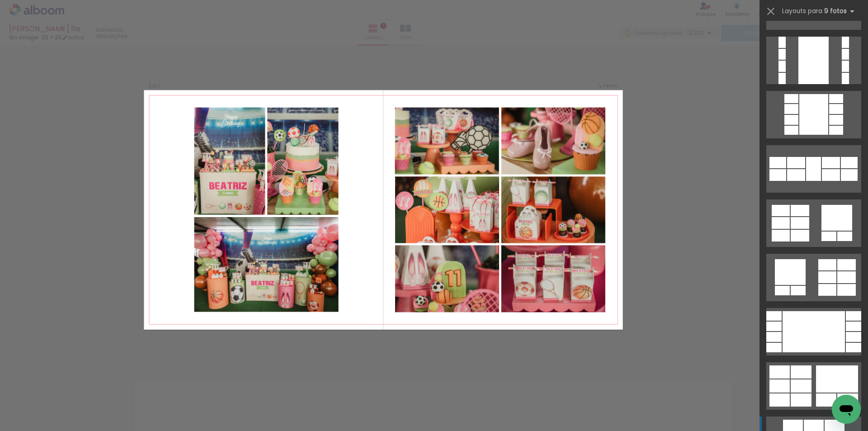
scroll to position [1158, 0]
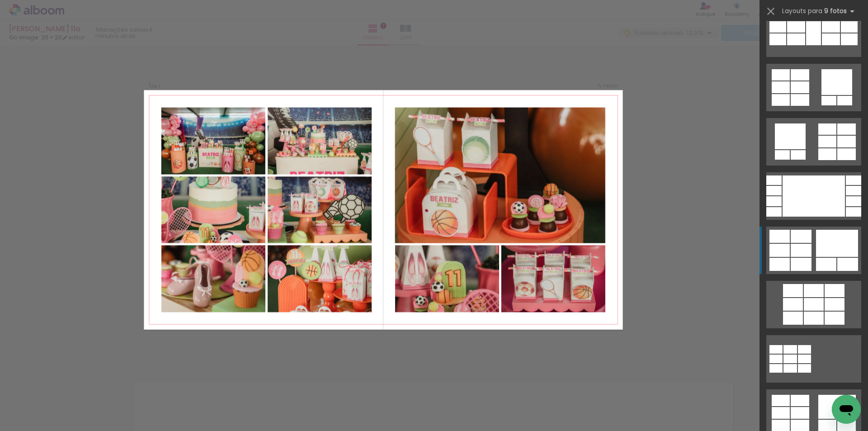
click at [825, 249] on div at bounding box center [837, 243] width 42 height 27
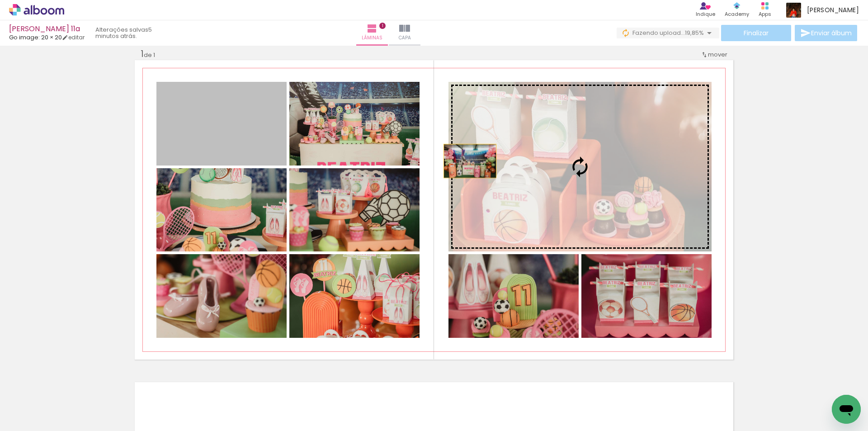
drag, startPoint x: 196, startPoint y: 137, endPoint x: 467, endPoint y: 161, distance: 271.9
click at [0, 0] on slot at bounding box center [0, 0] width 0 height 0
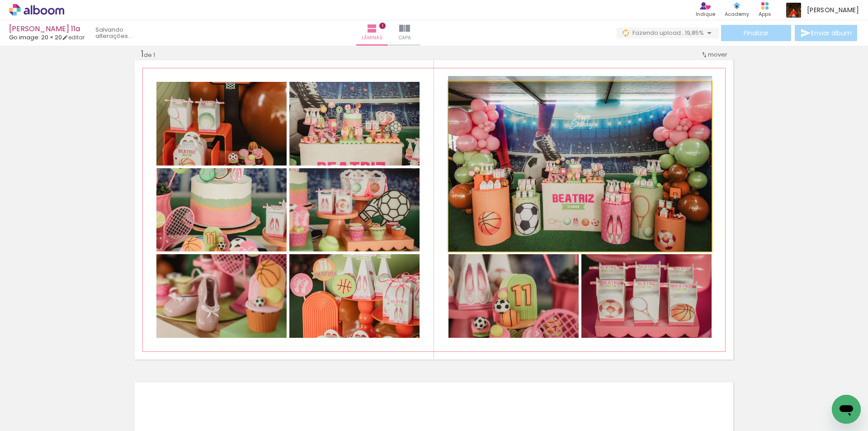
drag, startPoint x: 523, startPoint y: 182, endPoint x: 528, endPoint y: 178, distance: 7.1
drag, startPoint x: 542, startPoint y: 193, endPoint x: 542, endPoint y: 185, distance: 8.1
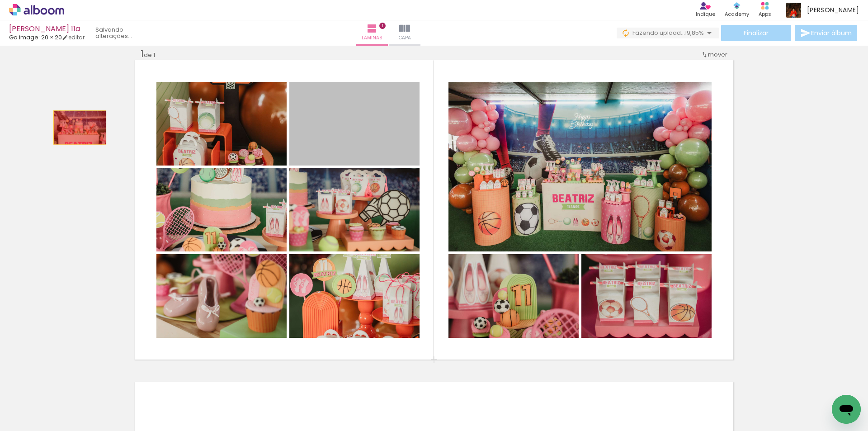
drag, startPoint x: 385, startPoint y: 132, endPoint x: 75, endPoint y: 127, distance: 309.8
click at [75, 128] on div "Inserir lâmina 1 de 1" at bounding box center [434, 359] width 868 height 644
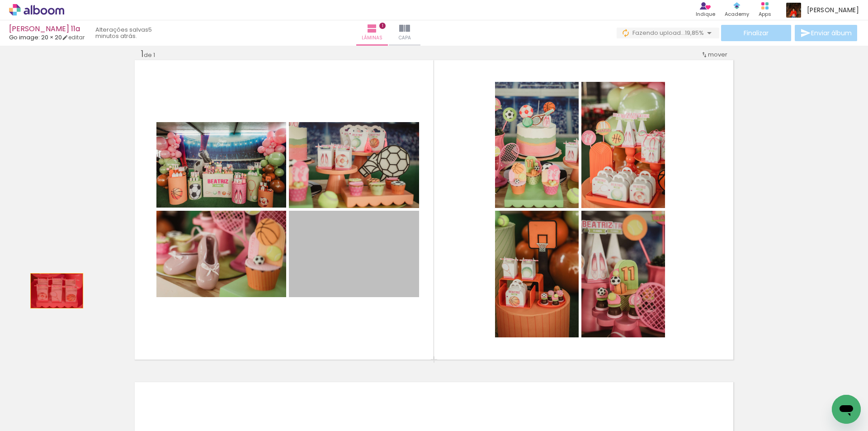
drag, startPoint x: 386, startPoint y: 276, endPoint x: 51, endPoint y: 284, distance: 335.2
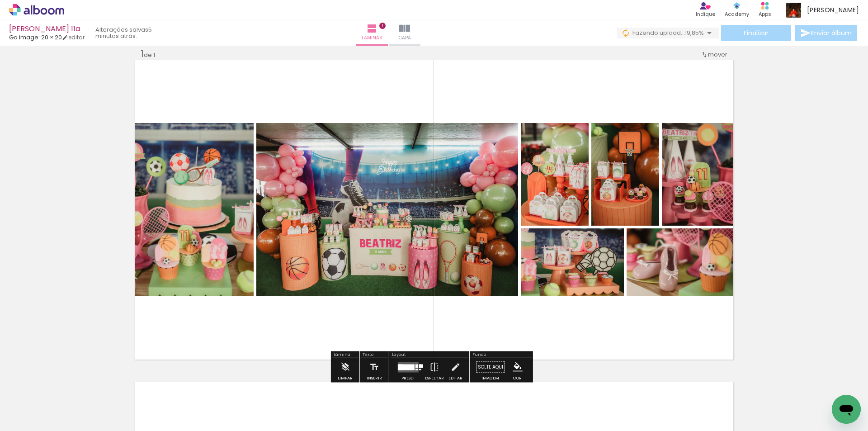
click at [418, 364] on div at bounding box center [408, 367] width 24 height 18
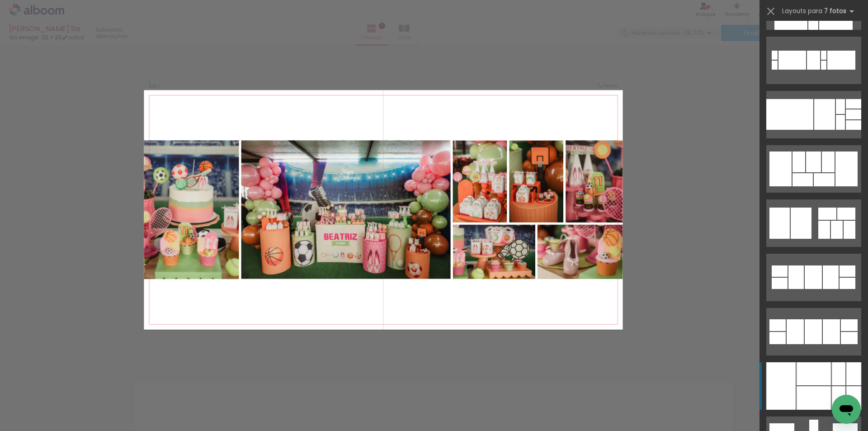
scroll to position [1221, 0]
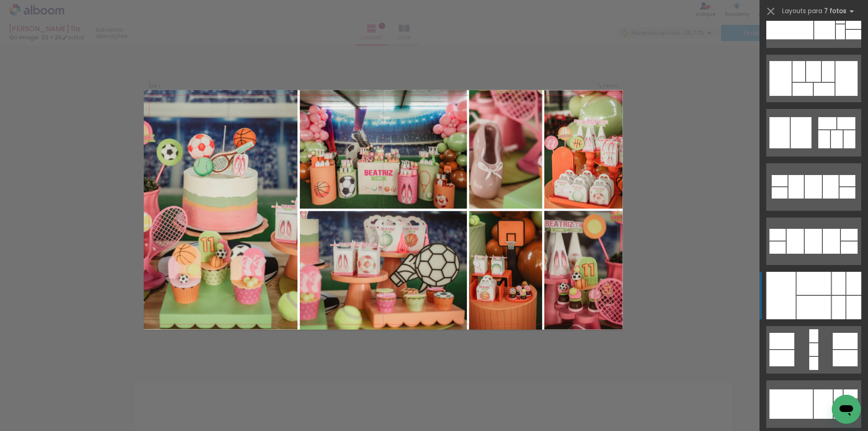
click at [814, 305] on div at bounding box center [814, 308] width 34 height 24
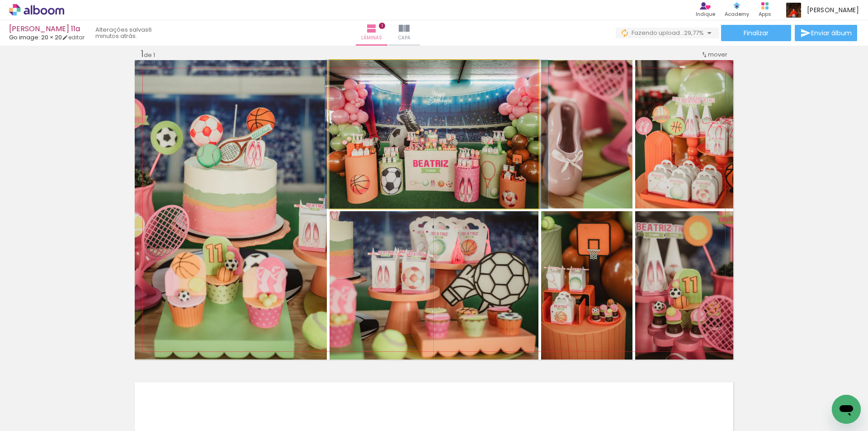
drag, startPoint x: 427, startPoint y: 178, endPoint x: 430, endPoint y: 165, distance: 13.4
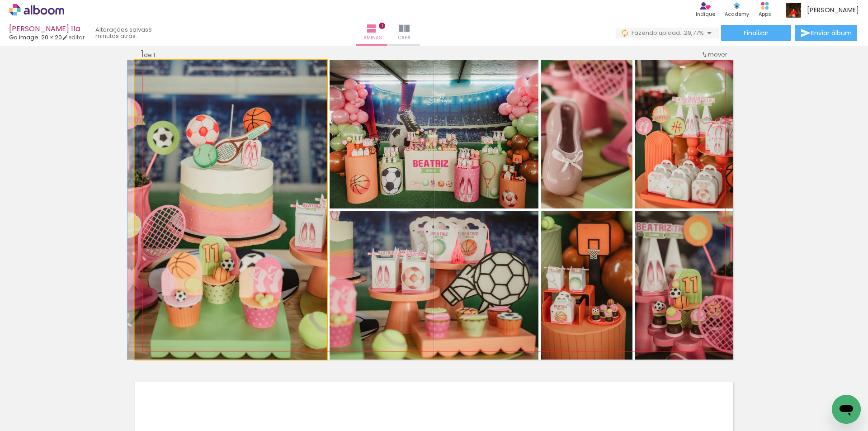
drag, startPoint x: 255, startPoint y: 211, endPoint x: 246, endPoint y: 222, distance: 13.6
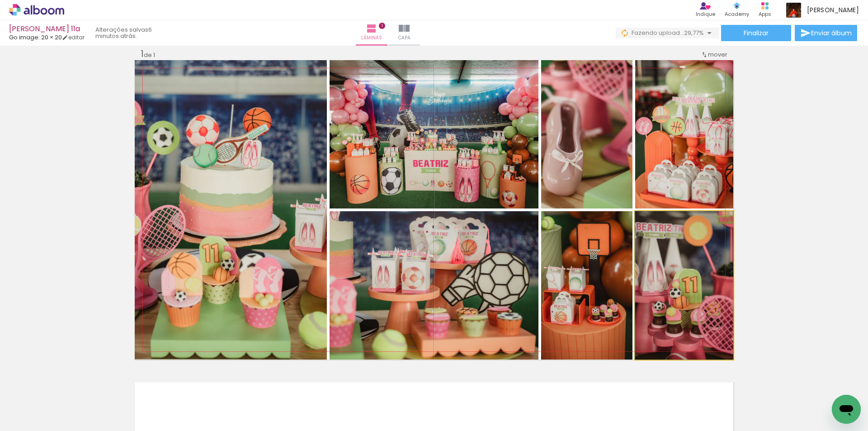
drag, startPoint x: 671, startPoint y: 304, endPoint x: 667, endPoint y: 316, distance: 12.6
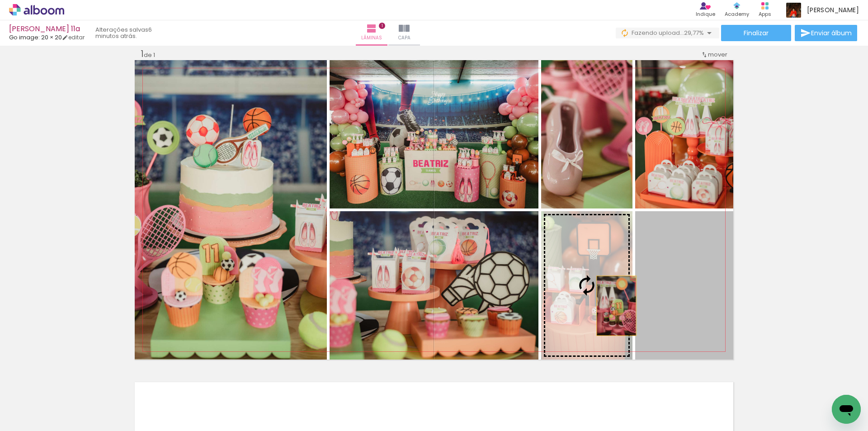
drag, startPoint x: 677, startPoint y: 301, endPoint x: 606, endPoint y: 307, distance: 71.7
click at [0, 0] on slot at bounding box center [0, 0] width 0 height 0
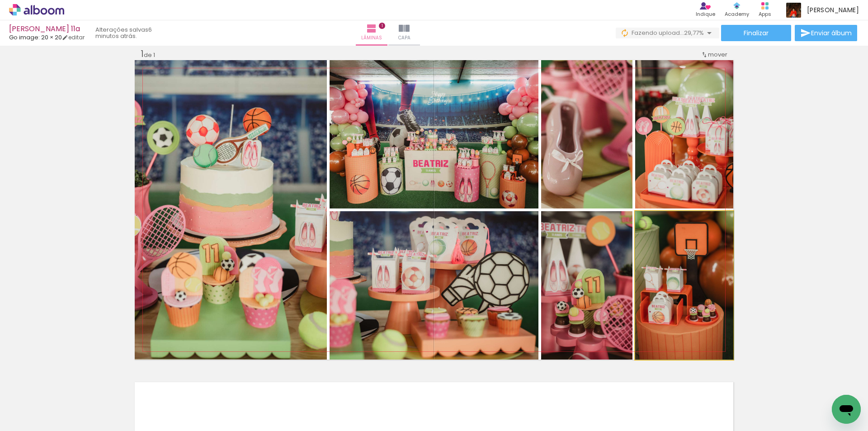
drag, startPoint x: 677, startPoint y: 308, endPoint x: 693, endPoint y: 309, distance: 15.4
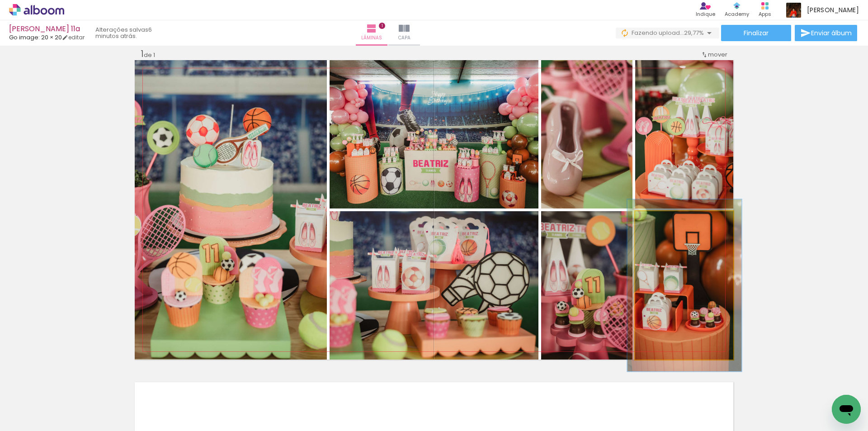
drag, startPoint x: 655, startPoint y: 221, endPoint x: 661, endPoint y: 221, distance: 5.9
type paper-slider "119"
click at [661, 221] on div at bounding box center [661, 221] width 8 height 8
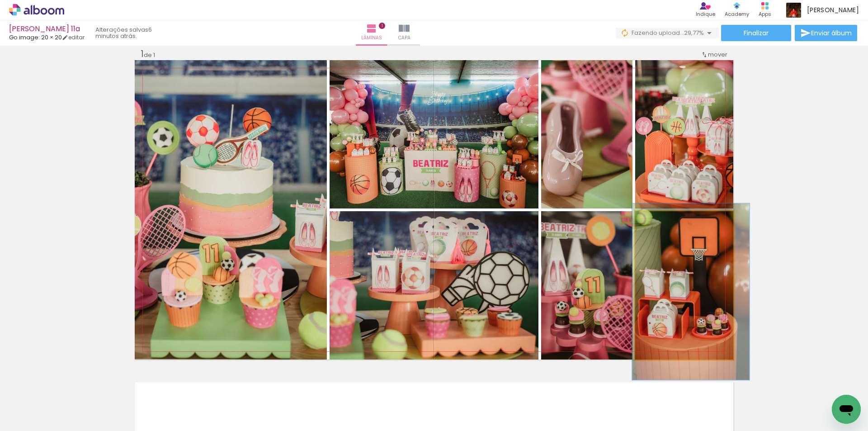
drag, startPoint x: 680, startPoint y: 291, endPoint x: 685, endPoint y: 296, distance: 7.7
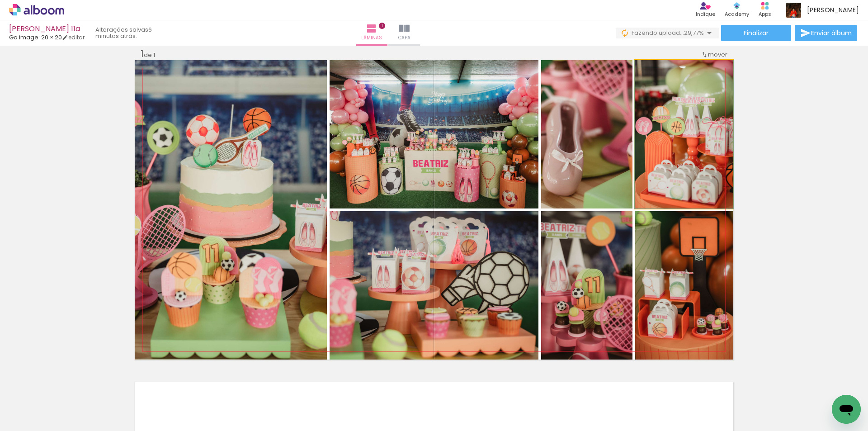
drag, startPoint x: 685, startPoint y: 177, endPoint x: 676, endPoint y: 182, distance: 10.5
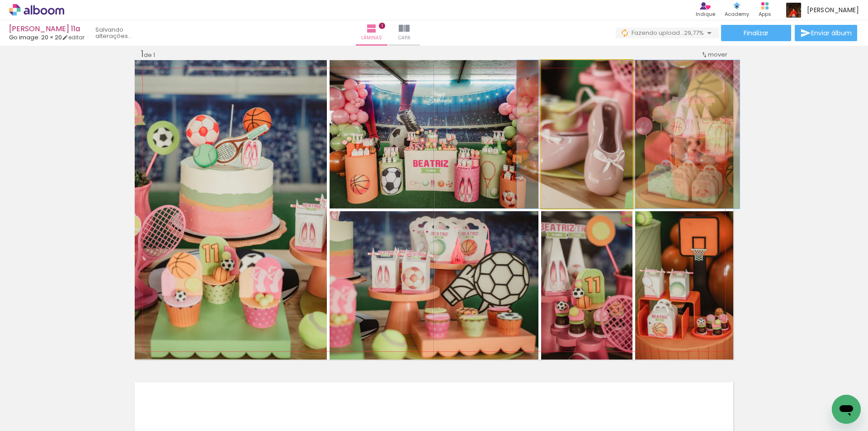
drag, startPoint x: 581, startPoint y: 167, endPoint x: 623, endPoint y: 166, distance: 42.1
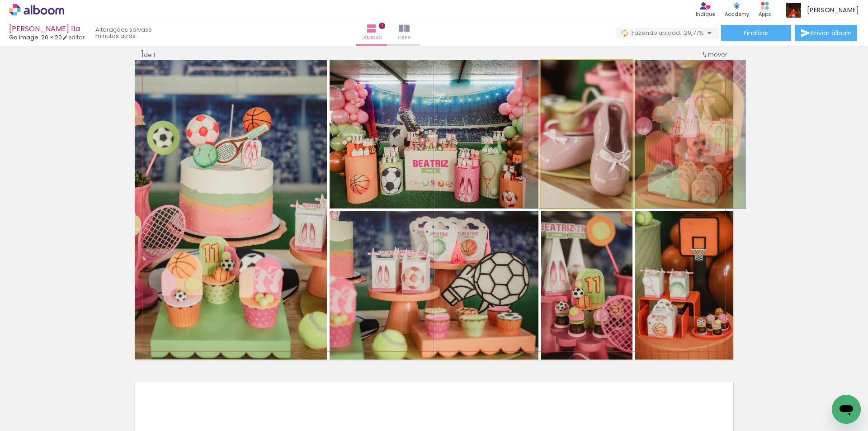
drag, startPoint x: 611, startPoint y: 179, endPoint x: 615, endPoint y: 180, distance: 4.6
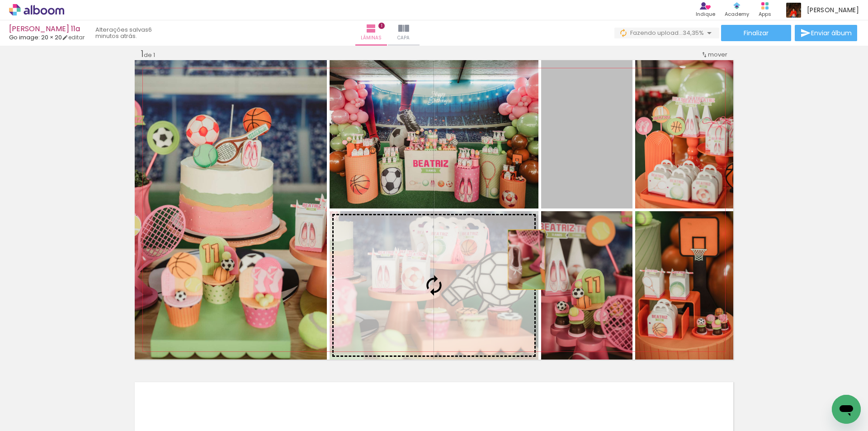
drag, startPoint x: 614, startPoint y: 166, endPoint x: 523, endPoint y: 260, distance: 130.5
click at [0, 0] on slot at bounding box center [0, 0] width 0 height 0
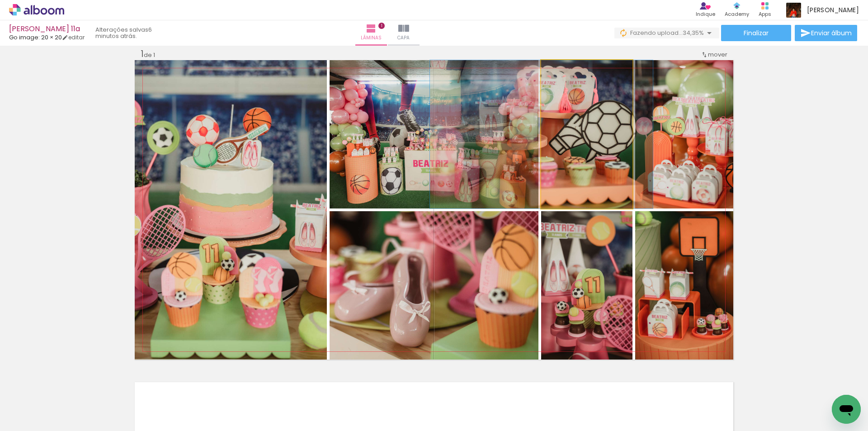
drag, startPoint x: 596, startPoint y: 178, endPoint x: 551, endPoint y: 185, distance: 45.8
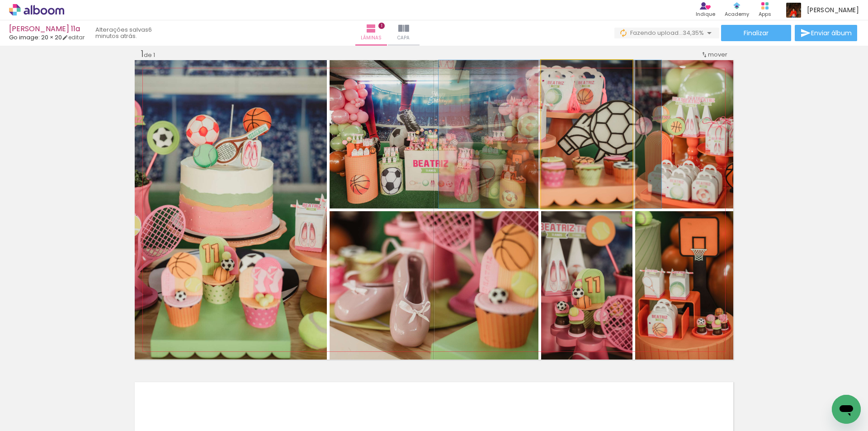
drag, startPoint x: 572, startPoint y: 180, endPoint x: 580, endPoint y: 180, distance: 8.1
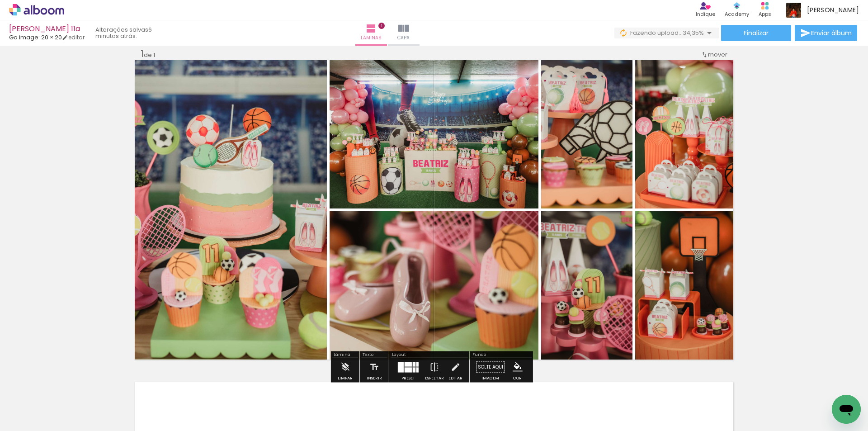
click at [801, 206] on div "Inserir lâmina 1 de 1" at bounding box center [434, 359] width 868 height 644
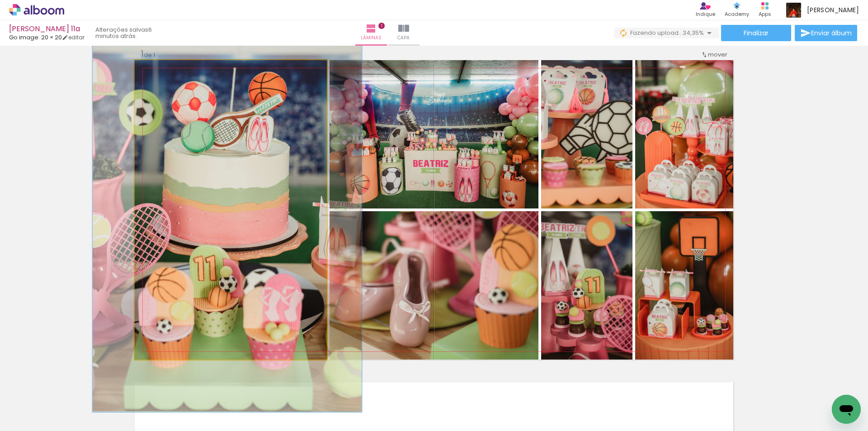
drag, startPoint x: 154, startPoint y: 70, endPoint x: 165, endPoint y: 70, distance: 10.9
type paper-slider "135"
click at [165, 70] on div at bounding box center [167, 70] width 8 height 8
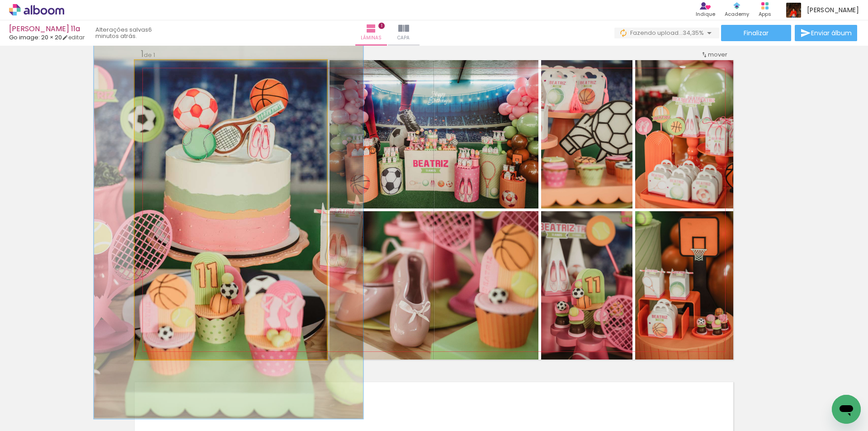
drag, startPoint x: 263, startPoint y: 302, endPoint x: 264, endPoint y: 309, distance: 6.9
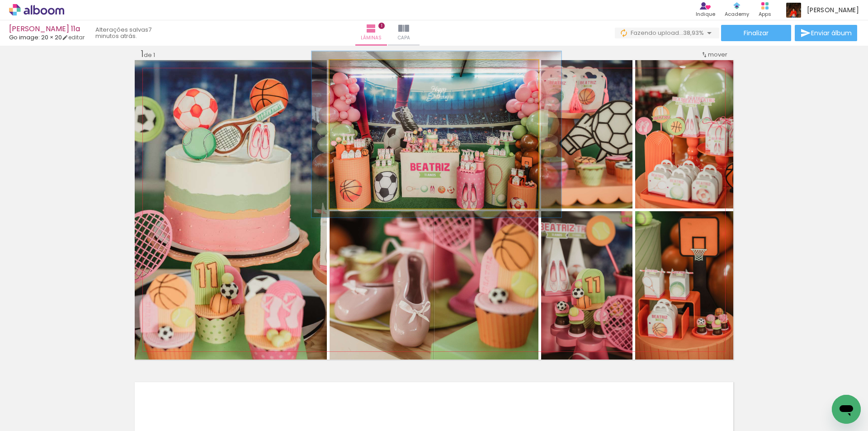
type paper-slider "112"
click at [351, 70] on div at bounding box center [354, 70] width 8 height 8
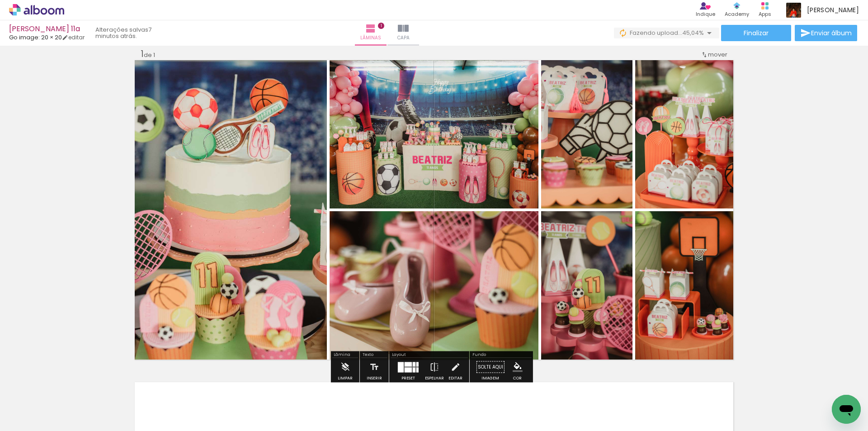
click at [779, 205] on div "Inserir lâmina 1 de 1" at bounding box center [434, 359] width 868 height 644
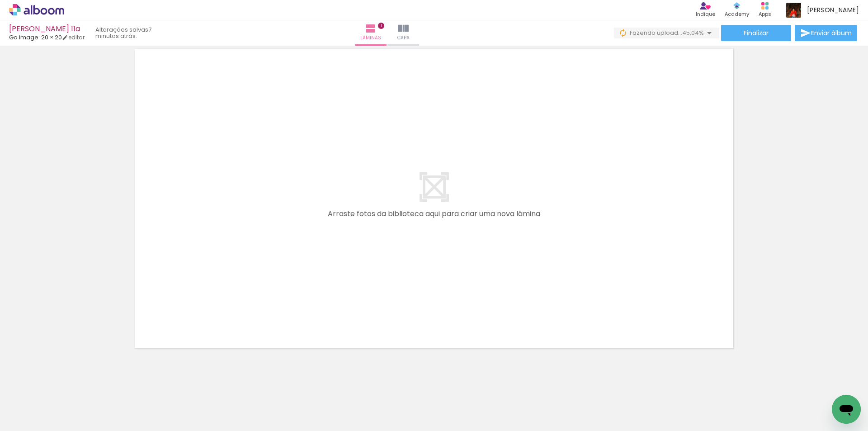
scroll to position [350, 0]
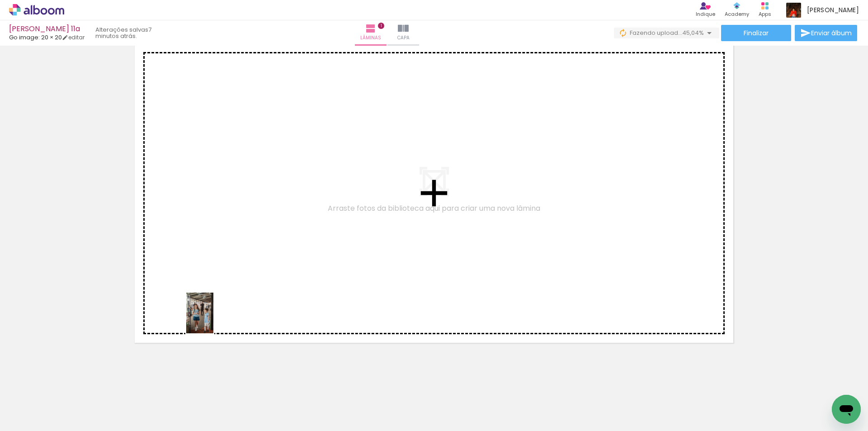
drag, startPoint x: 99, startPoint y: 413, endPoint x: 213, endPoint y: 320, distance: 147.2
click at [213, 320] on quentale-workspace at bounding box center [434, 215] width 868 height 431
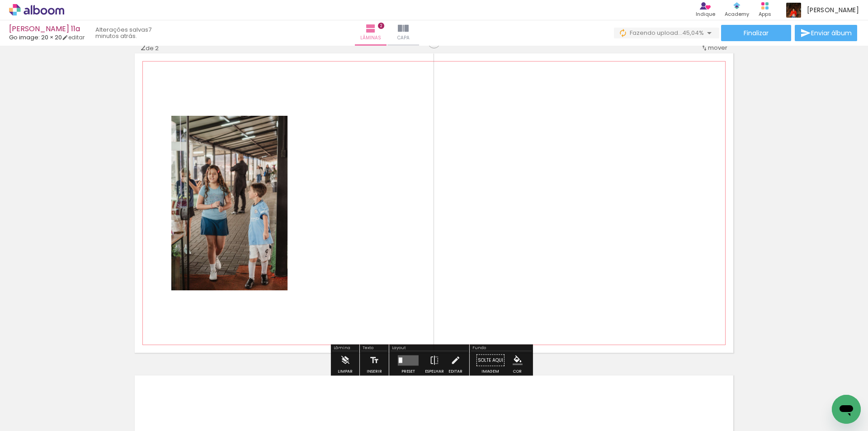
scroll to position [334, 0]
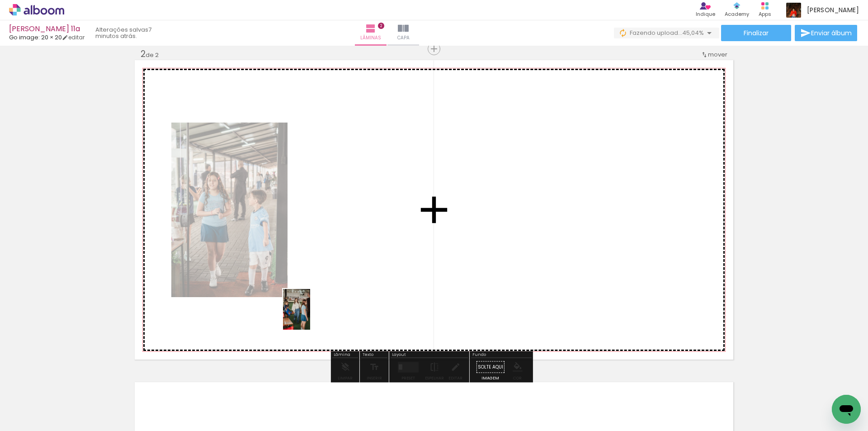
drag, startPoint x: 151, startPoint y: 403, endPoint x: 310, endPoint y: 316, distance: 181.1
click at [310, 316] on quentale-workspace at bounding box center [434, 215] width 868 height 431
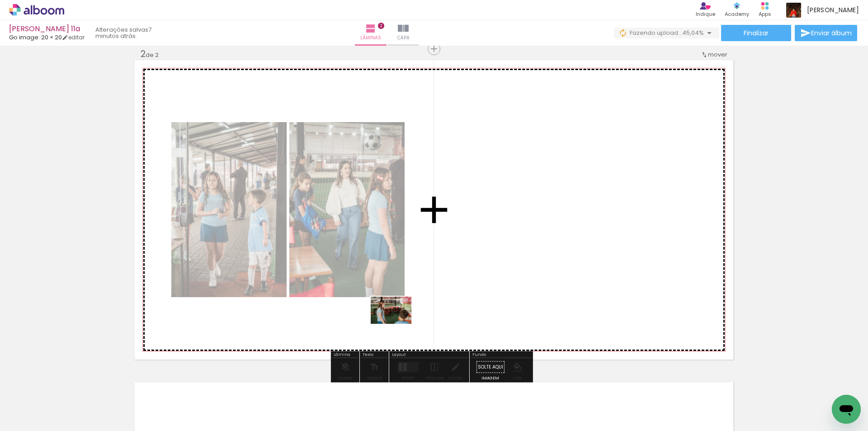
drag, startPoint x: 201, startPoint y: 399, endPoint x: 398, endPoint y: 323, distance: 211.1
click at [398, 323] on quentale-workspace at bounding box center [434, 215] width 868 height 431
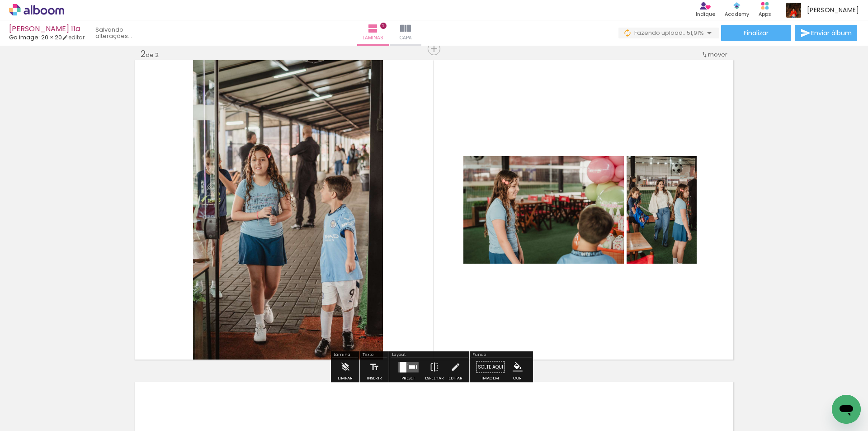
click at [406, 364] on quentale-layouter at bounding box center [408, 367] width 21 height 10
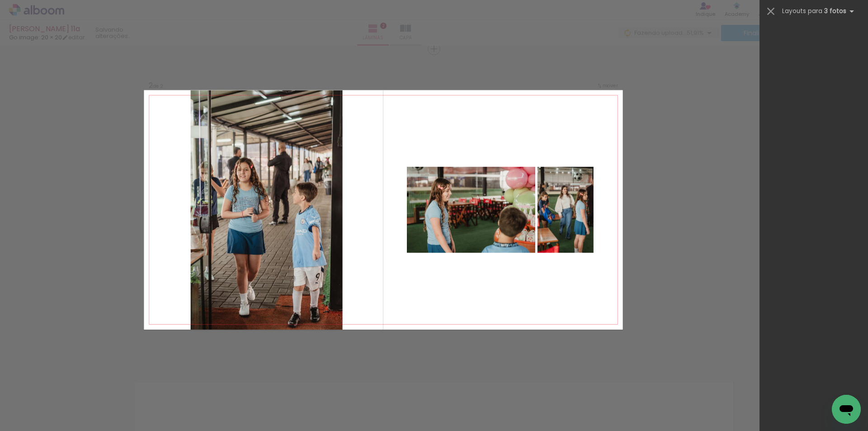
scroll to position [0, 0]
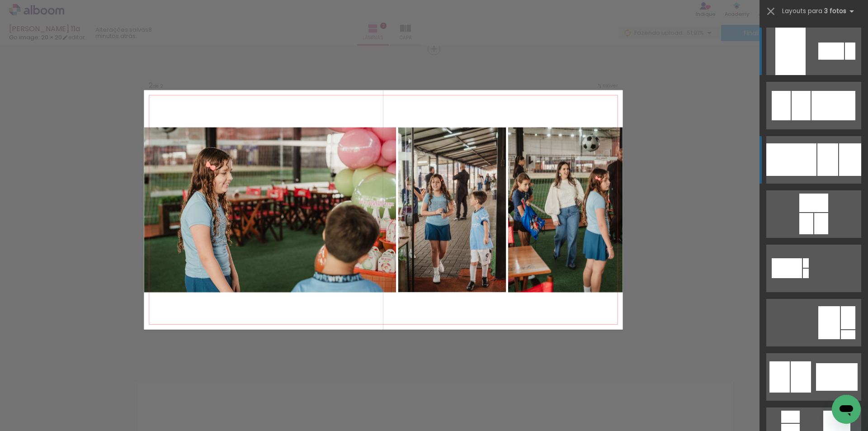
click at [784, 158] on div at bounding box center [791, 159] width 50 height 33
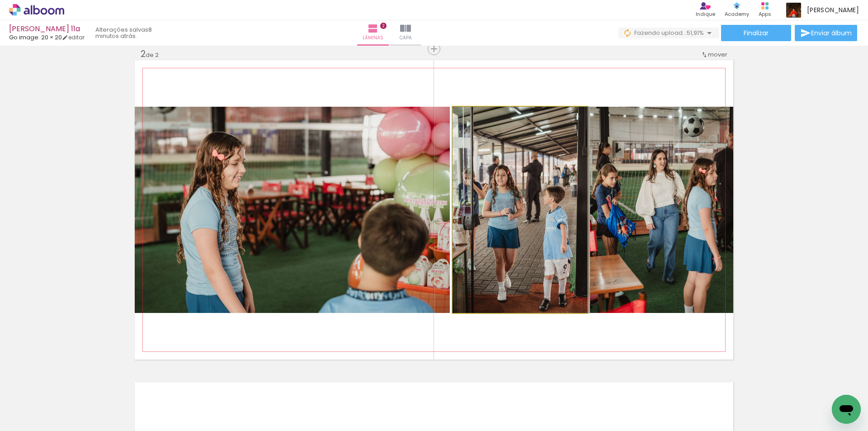
drag, startPoint x: 552, startPoint y: 229, endPoint x: 562, endPoint y: 227, distance: 10.1
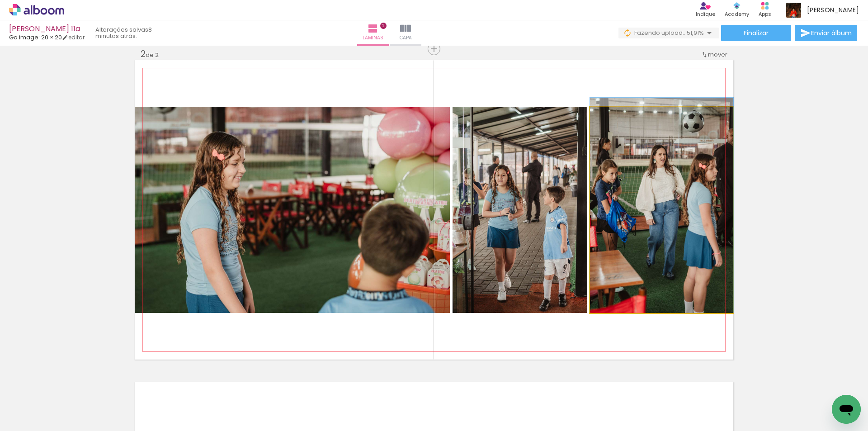
drag, startPoint x: 645, startPoint y: 226, endPoint x: 626, endPoint y: 218, distance: 20.7
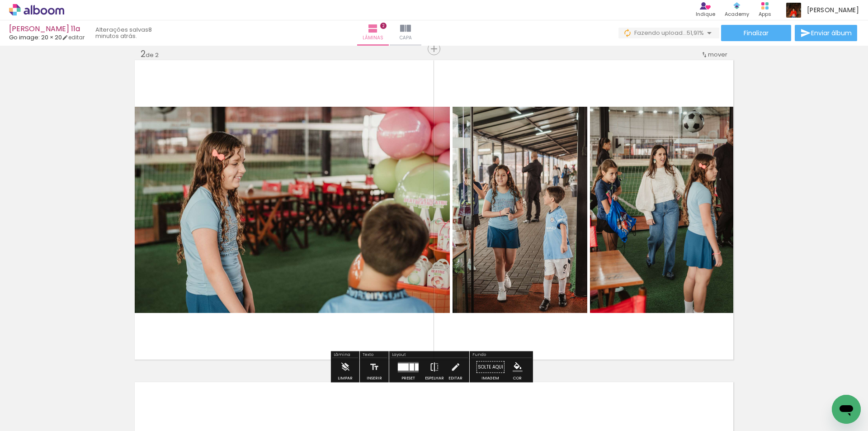
click at [433, 366] on iron-icon at bounding box center [435, 367] width 10 height 18
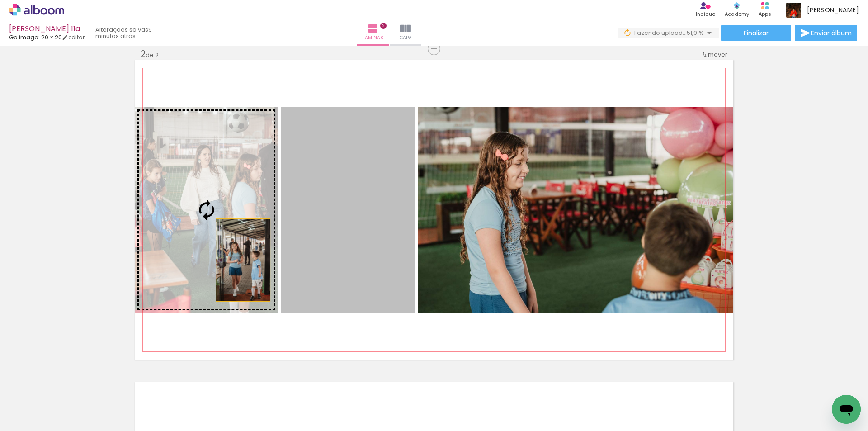
drag, startPoint x: 338, startPoint y: 260, endPoint x: 239, endPoint y: 259, distance: 99.0
click at [0, 0] on slot at bounding box center [0, 0] width 0 height 0
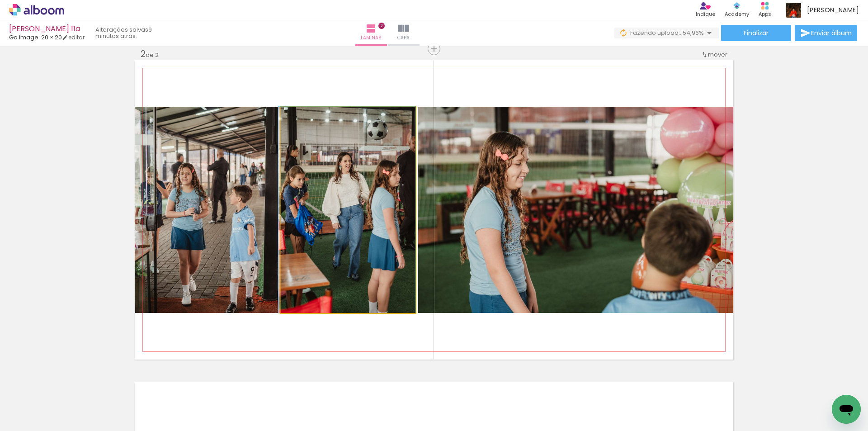
drag, startPoint x: 327, startPoint y: 249, endPoint x: 313, endPoint y: 249, distance: 13.6
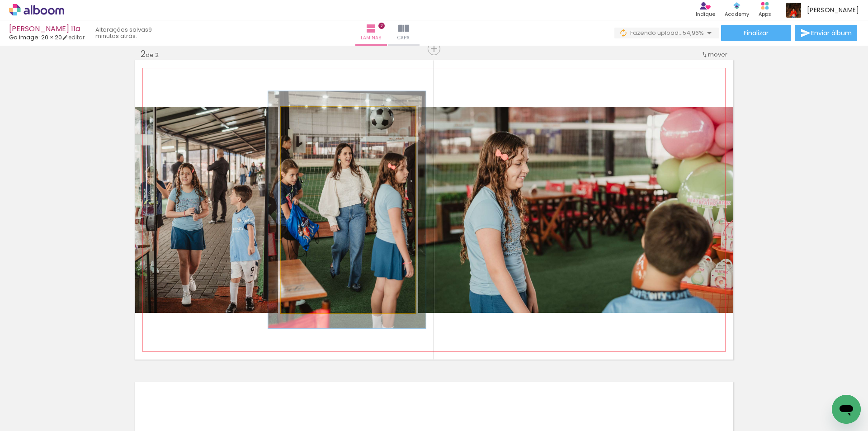
click at [306, 115] on div at bounding box center [319, 116] width 35 height 14
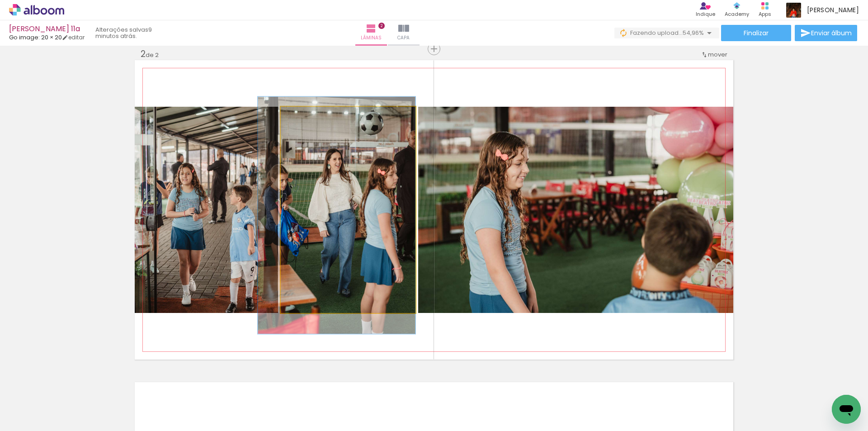
drag, startPoint x: 362, startPoint y: 227, endPoint x: 340, endPoint y: 233, distance: 21.9
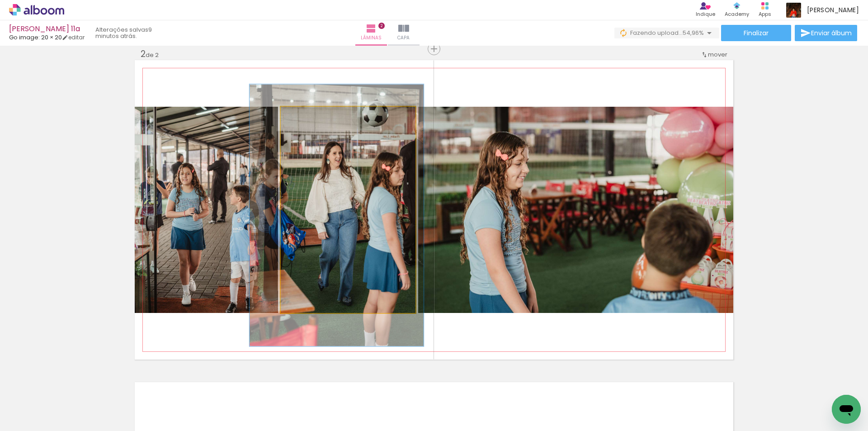
type paper-slider "127"
click at [312, 117] on div at bounding box center [311, 116] width 14 height 14
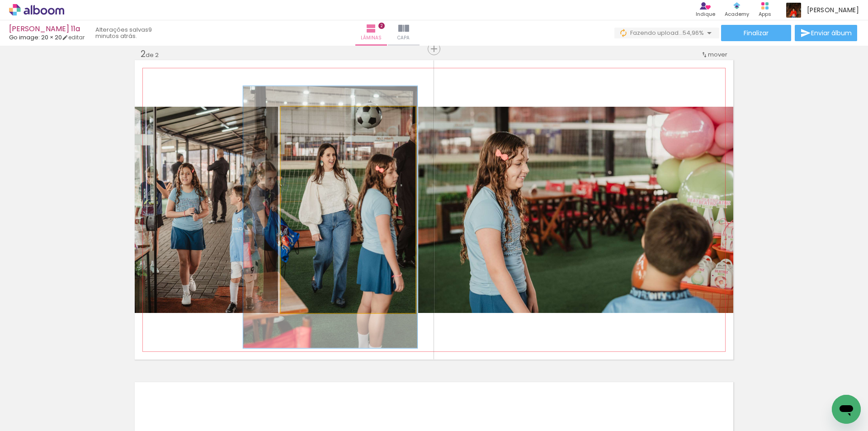
drag, startPoint x: 320, startPoint y: 202, endPoint x: 313, endPoint y: 204, distance: 6.6
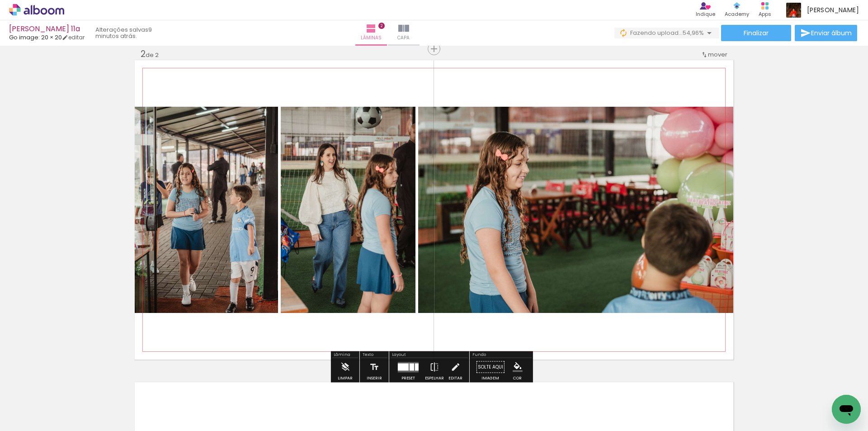
type paper-slider "116"
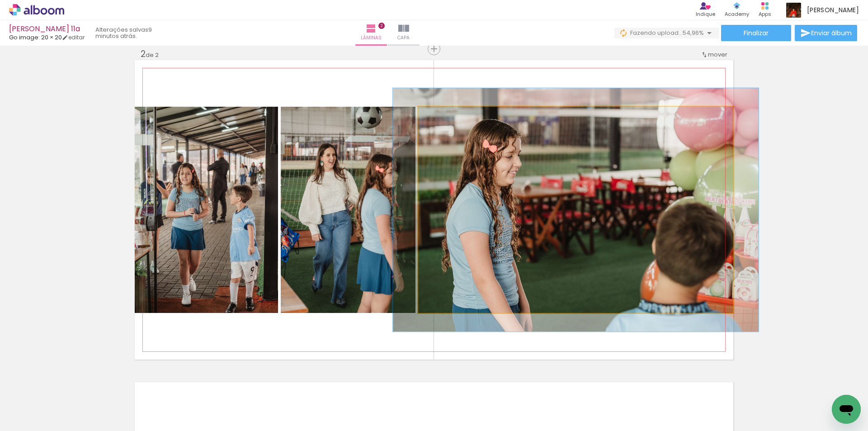
click at [445, 116] on div at bounding box center [457, 116] width 35 height 14
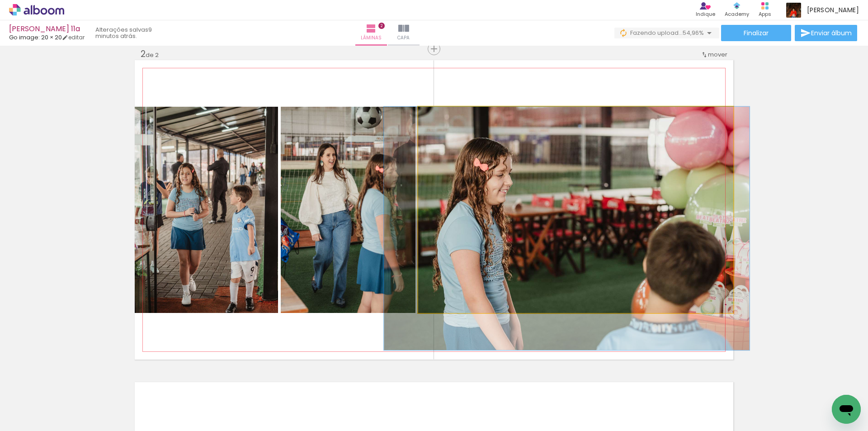
drag, startPoint x: 527, startPoint y: 227, endPoint x: 519, endPoint y: 243, distance: 17.6
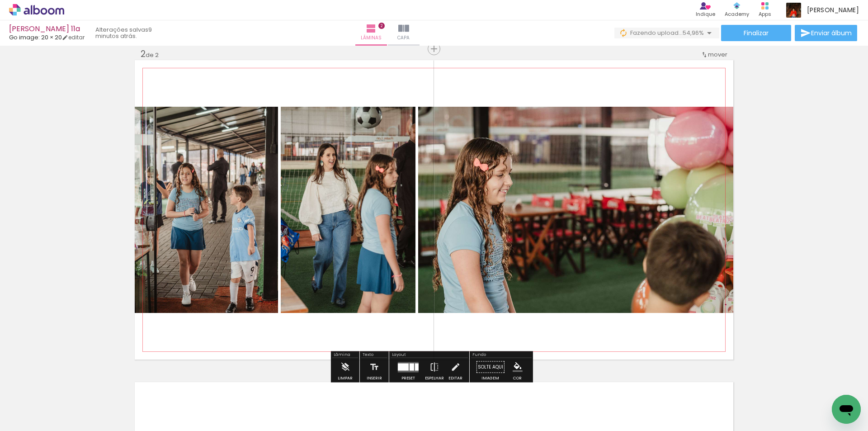
click at [518, 242] on quentale-photo at bounding box center [575, 210] width 315 height 206
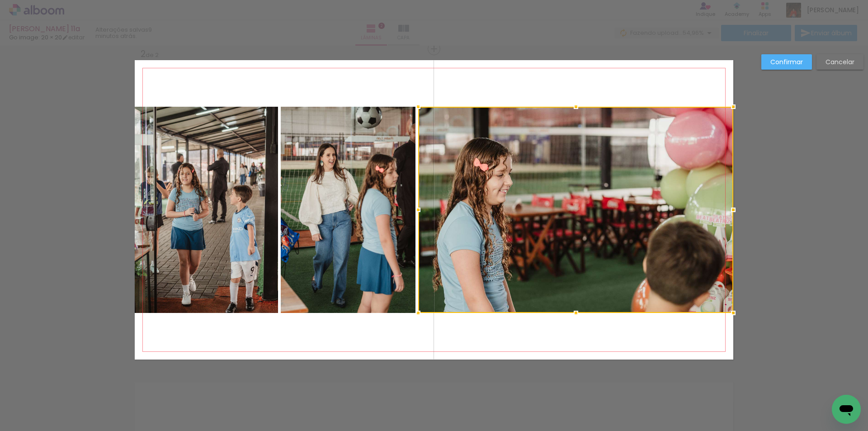
click at [0, 0] on slot "Confirmar" at bounding box center [0, 0] width 0 height 0
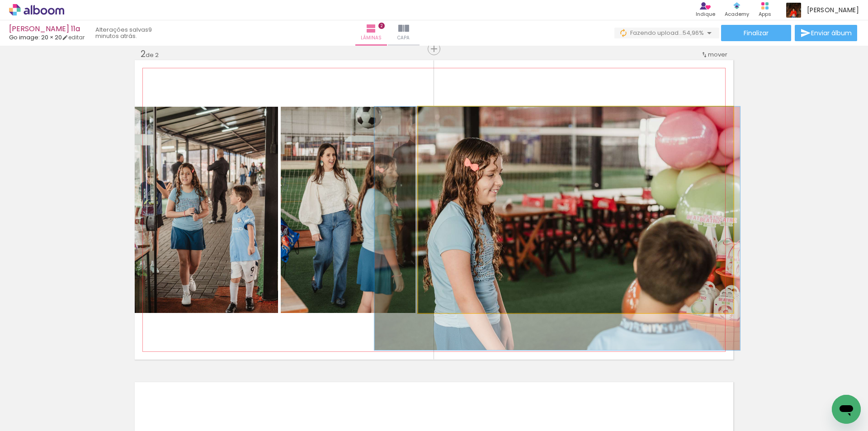
drag, startPoint x: 619, startPoint y: 194, endPoint x: 611, endPoint y: 194, distance: 8.2
